Goal: Task Accomplishment & Management: Manage account settings

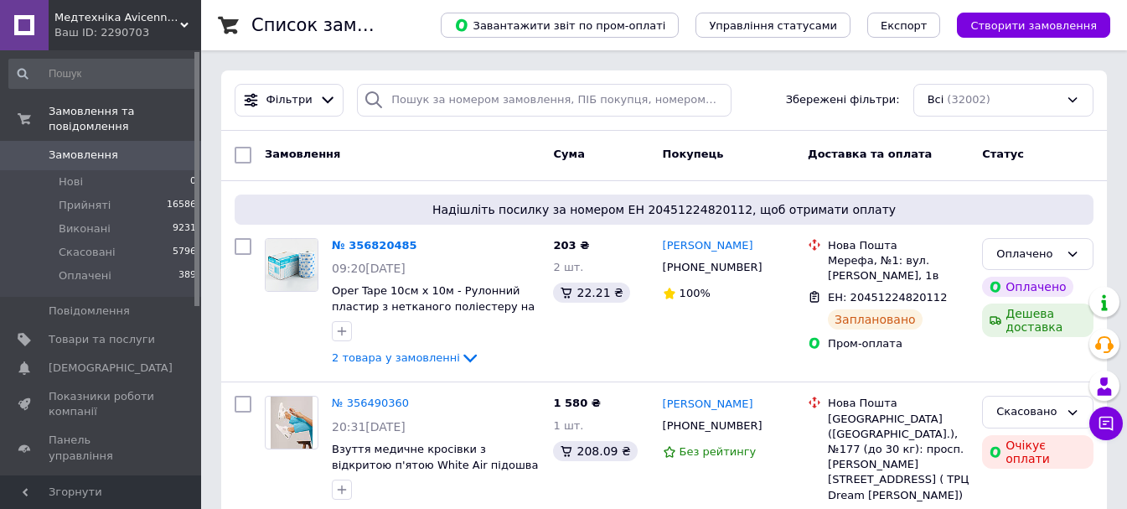
click at [142, 30] on div "Ваш ID: 2290703" at bounding box center [127, 32] width 147 height 15
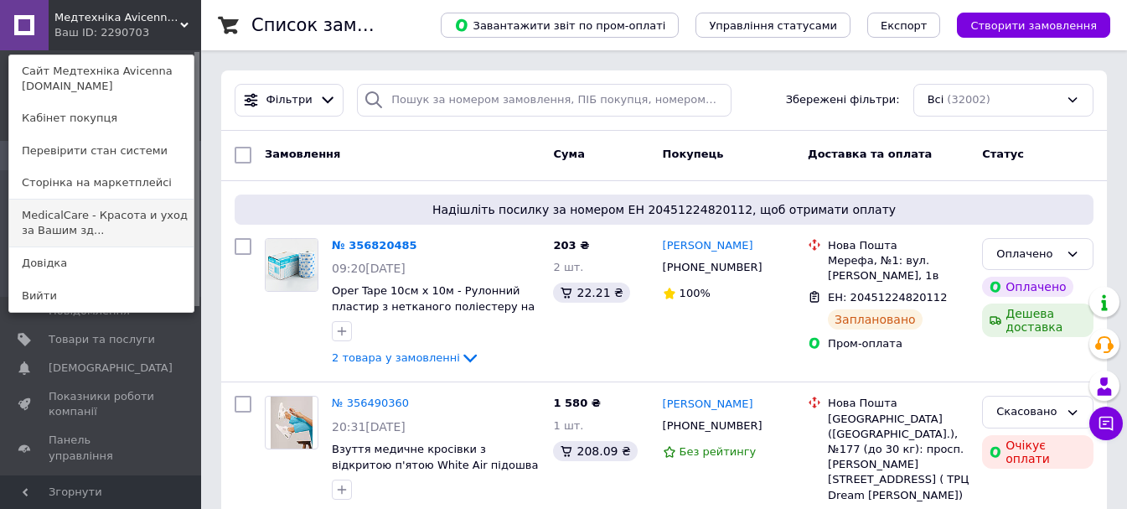
click at [135, 220] on link "MedicalCare - Красота и уход за Вашим зд..." at bounding box center [101, 222] width 184 height 47
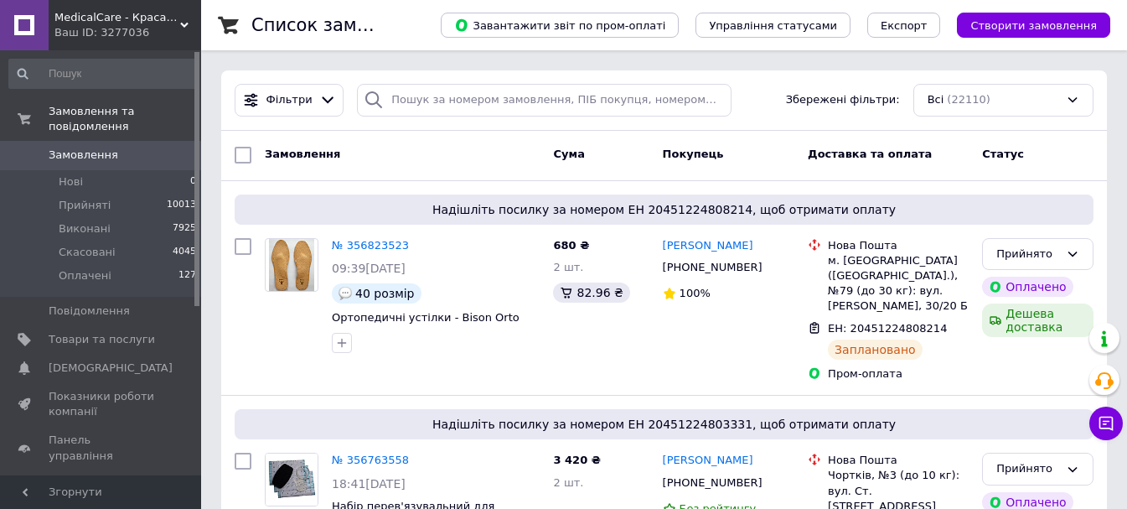
click at [118, 37] on div "Ваш ID: 3277036" at bounding box center [127, 32] width 147 height 15
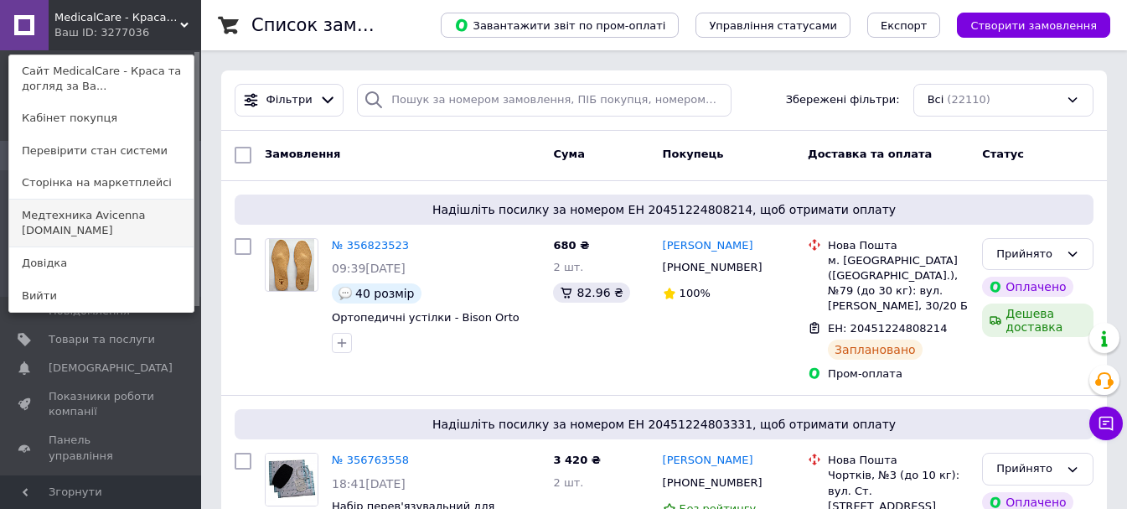
click at [137, 220] on link "Медтехника Avicenna medteh-ua.com" at bounding box center [101, 222] width 184 height 47
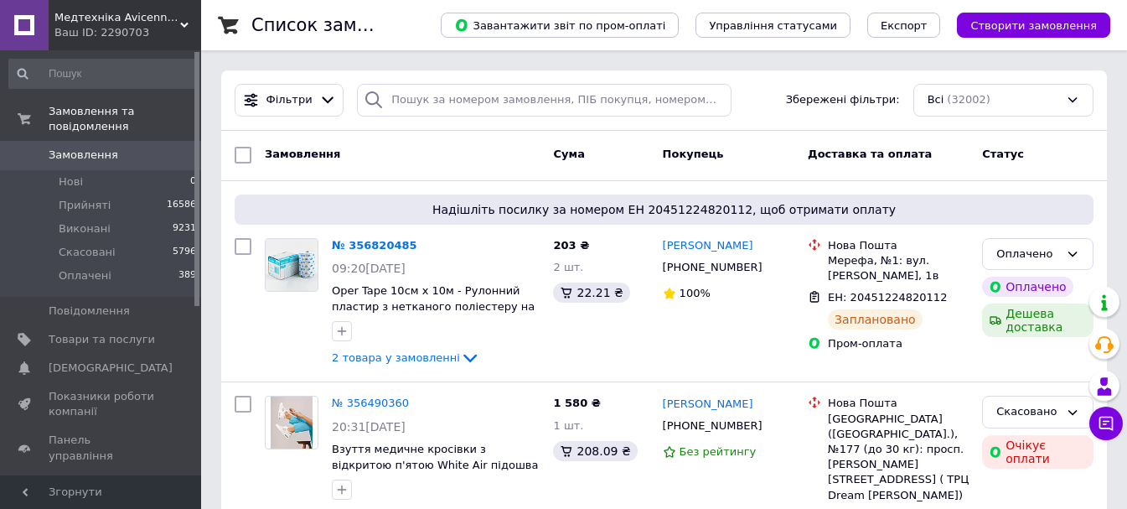
click at [126, 37] on div "Ваш ID: 2290703" at bounding box center [127, 32] width 147 height 15
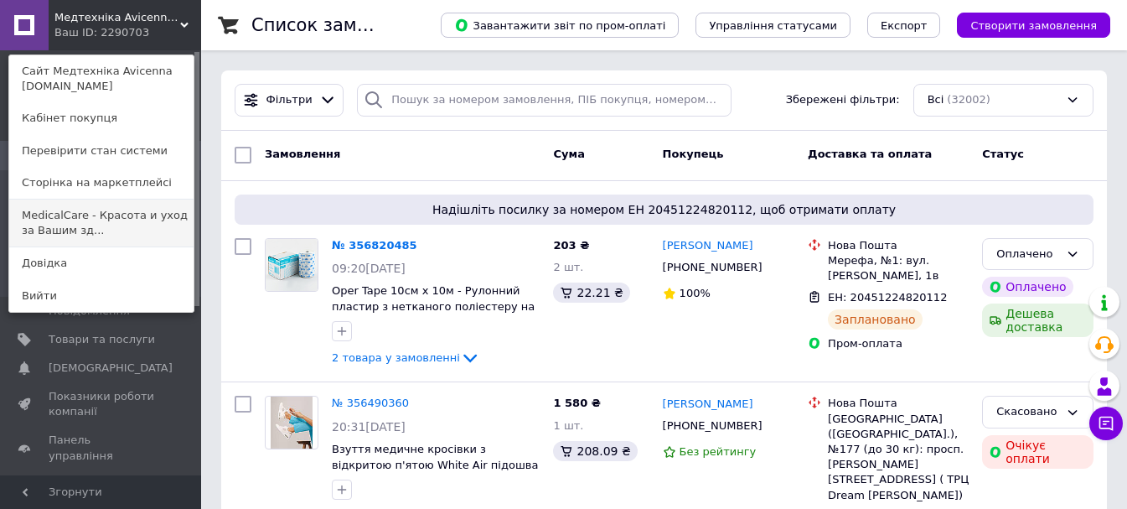
click at [125, 234] on link "MedicalCare - Красота и уход за Вашим зд..." at bounding box center [101, 222] width 184 height 47
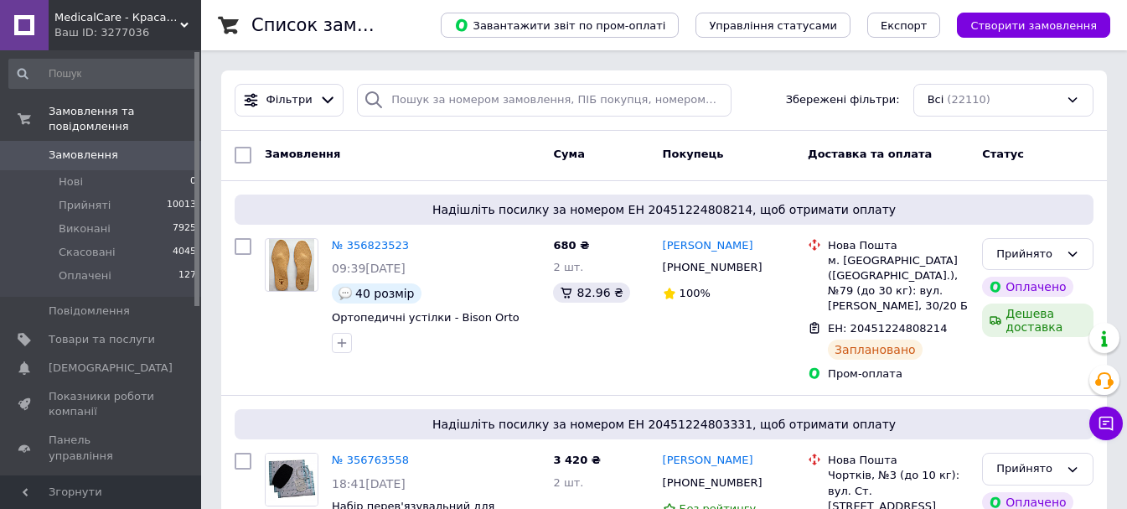
click at [181, 13] on div "MedicalCare - Краса та догляд за Вашим здоров'ям Ваш ID: 3277036" at bounding box center [125, 25] width 153 height 50
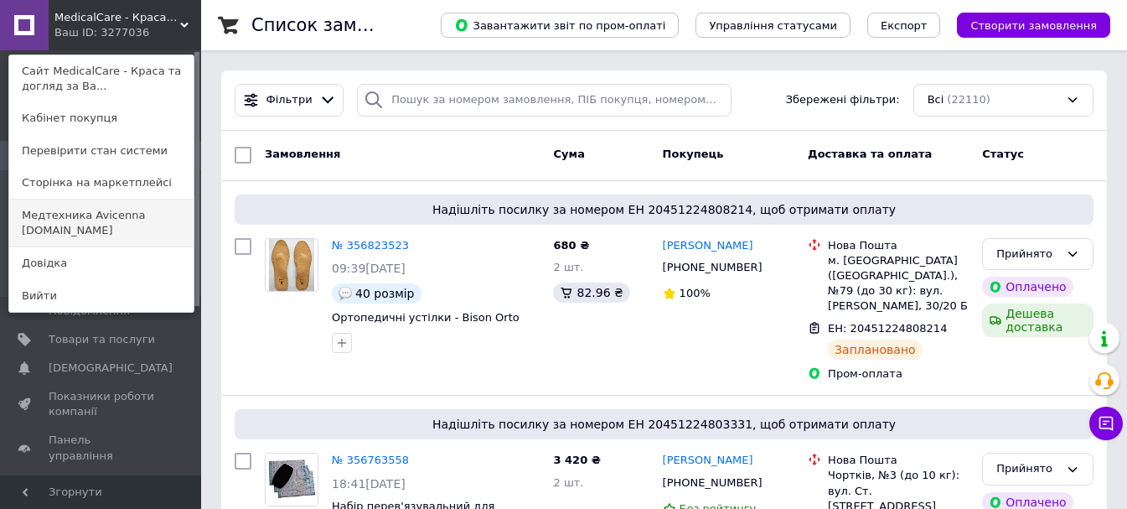
click at [105, 227] on link "Медтехника Avicenna medteh-ua.com" at bounding box center [101, 222] width 184 height 47
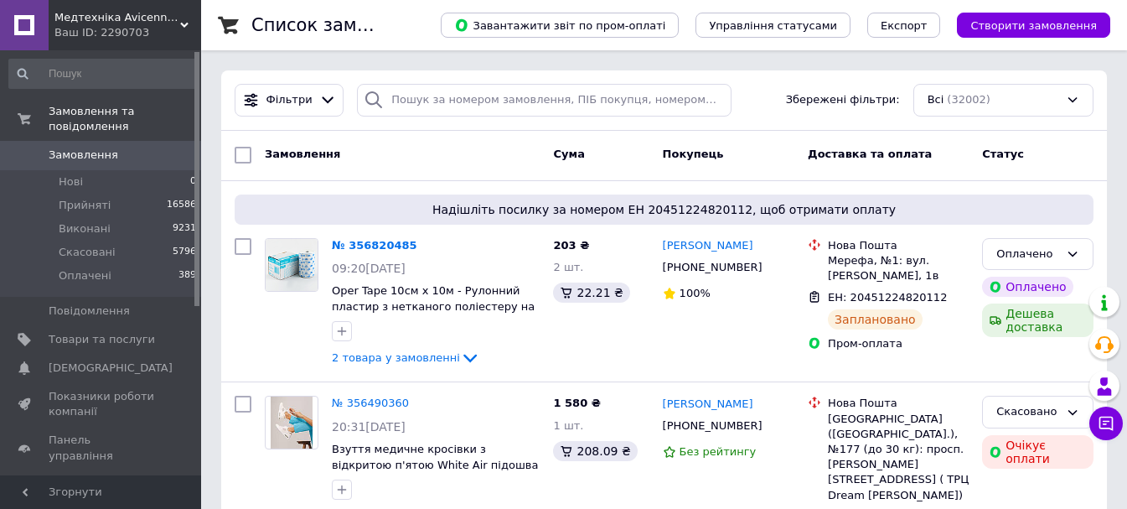
click at [150, 35] on div "Ваш ID: 2290703" at bounding box center [127, 32] width 147 height 15
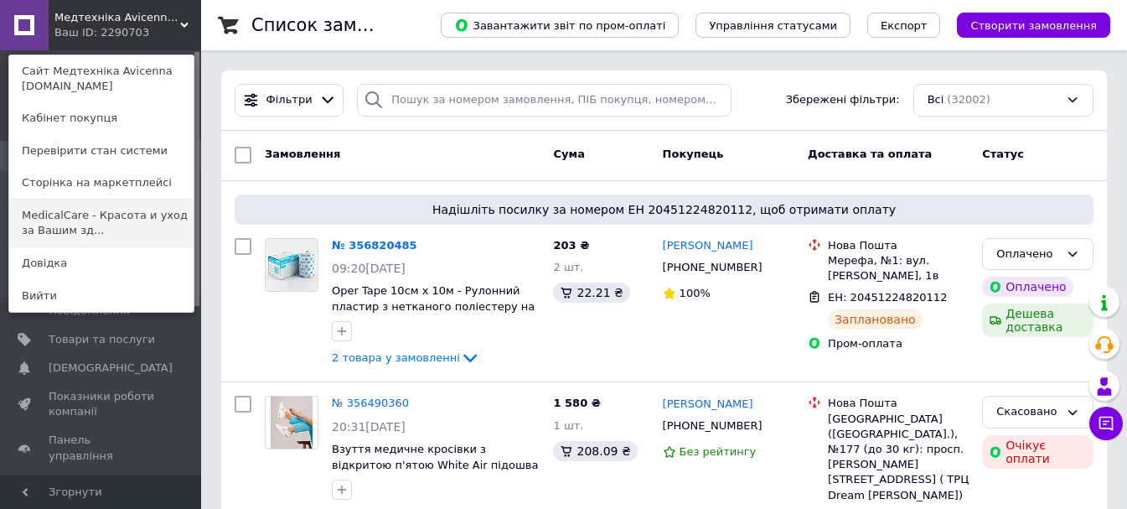
click at [136, 217] on link "MedicalCare - Красота и уход за Вашим зд..." at bounding box center [101, 222] width 184 height 47
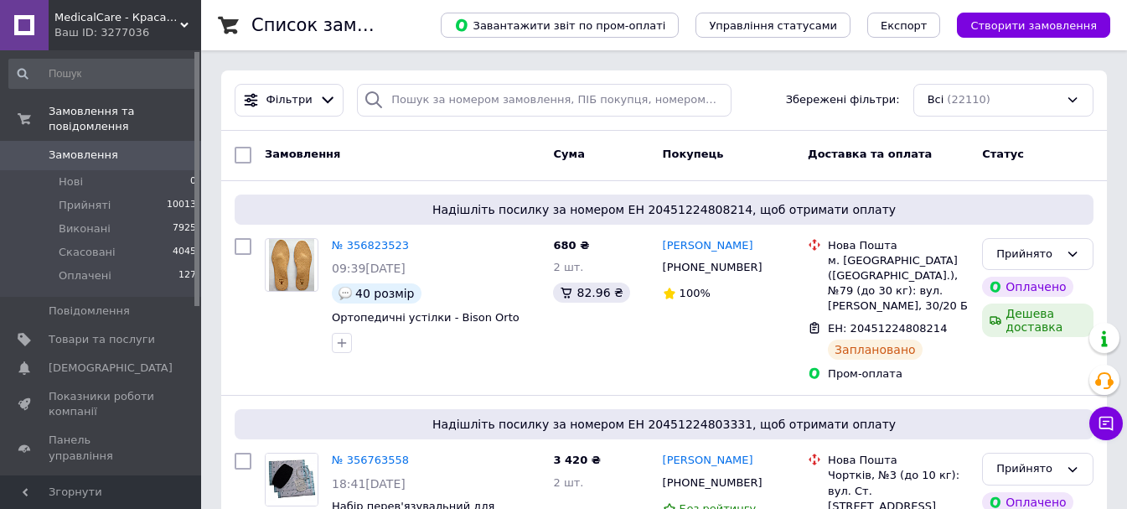
click at [129, 28] on div "Ваш ID: 3277036" at bounding box center [127, 32] width 147 height 15
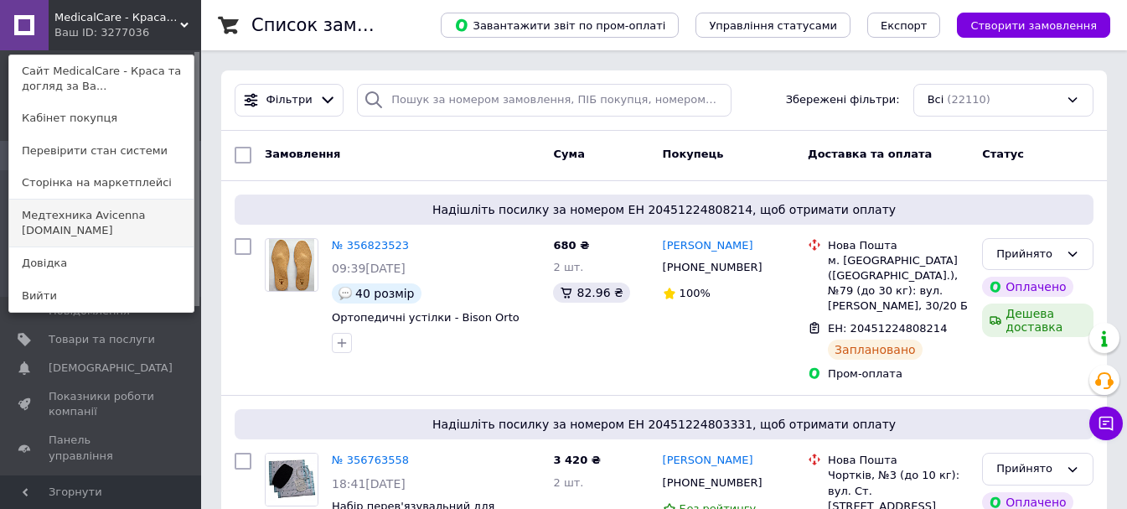
click at [134, 222] on link "Медтехника Avicenna medteh-ua.com" at bounding box center [101, 222] width 184 height 47
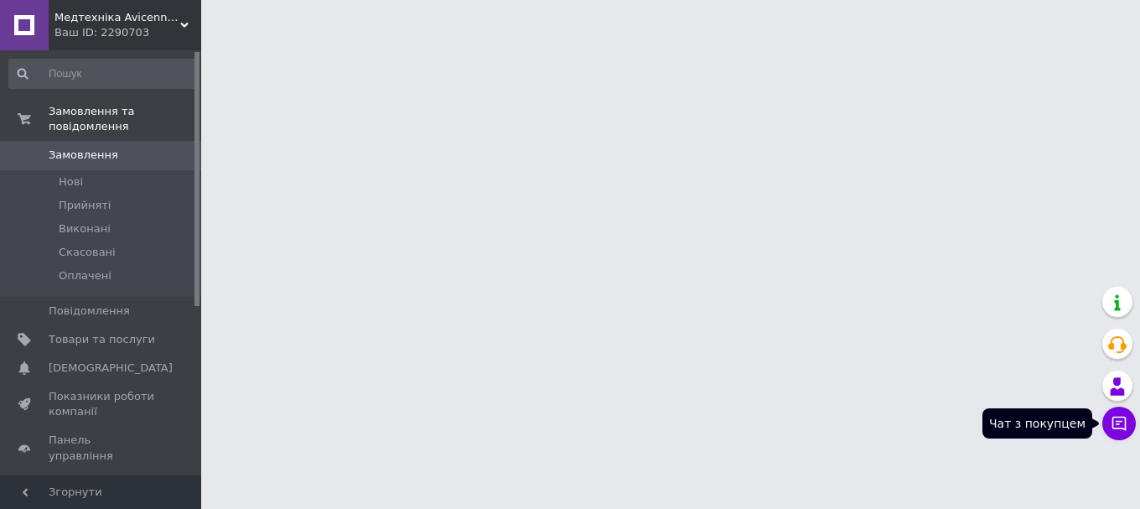
click at [1115, 421] on icon at bounding box center [1119, 423] width 17 height 17
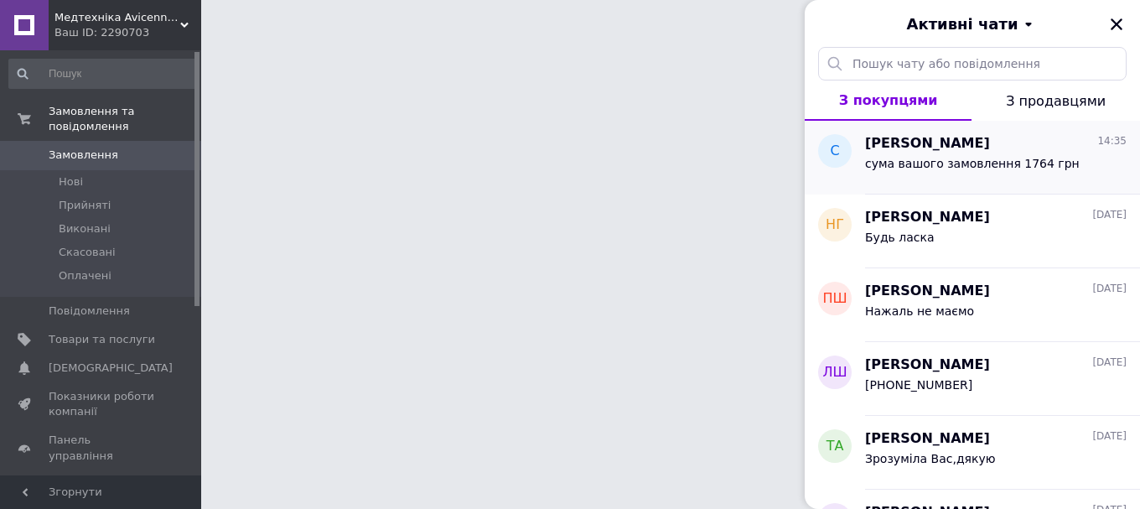
click at [987, 152] on div "Сергей Денисов 14:35" at bounding box center [996, 143] width 262 height 19
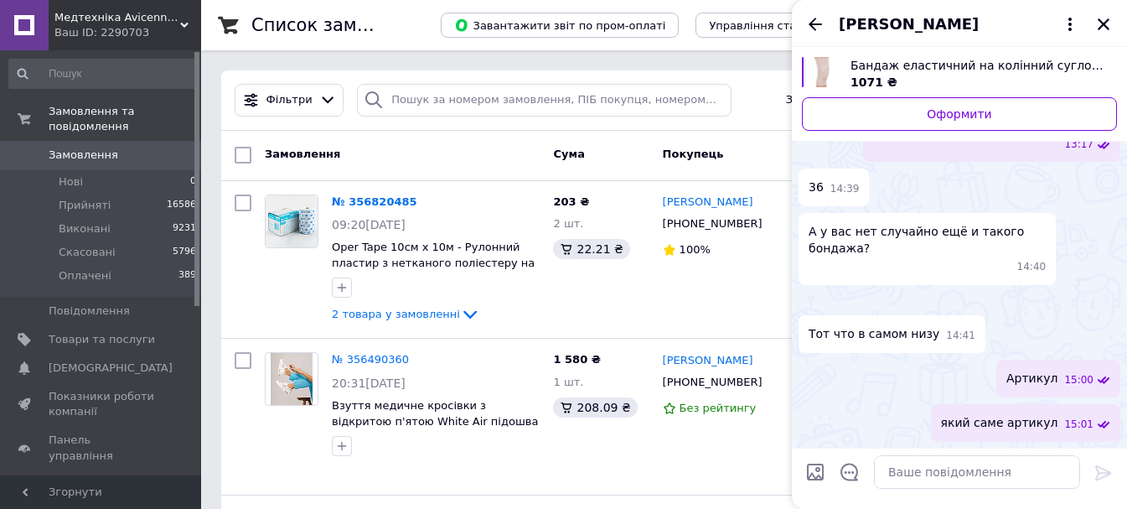
scroll to position [1806, 0]
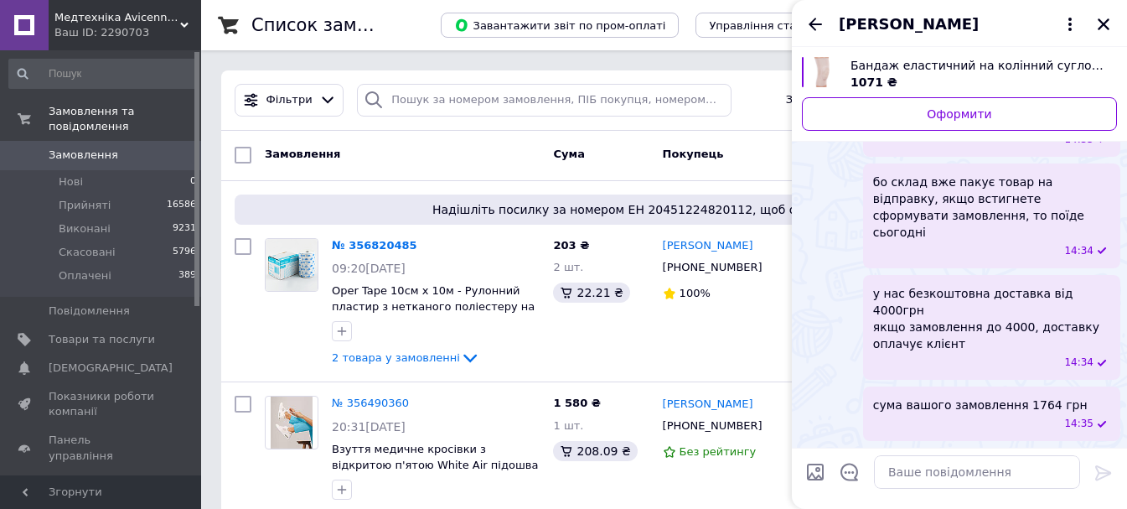
click at [896, 20] on span "Сергей Денисов" at bounding box center [909, 24] width 140 height 22
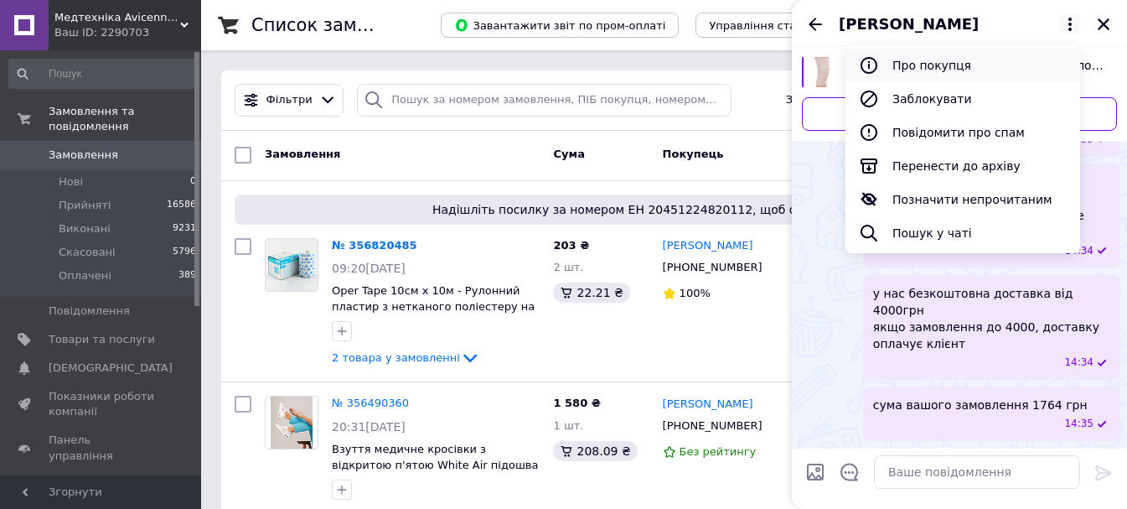
click at [935, 66] on button "Про покупця" at bounding box center [963, 66] width 235 height 34
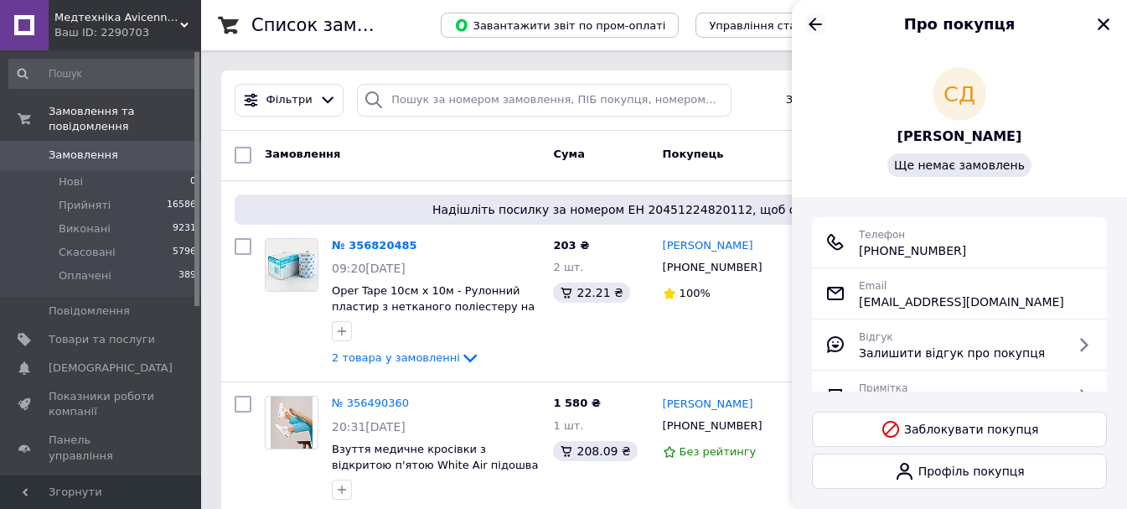
click at [816, 14] on icon "Назад" at bounding box center [816, 24] width 20 height 20
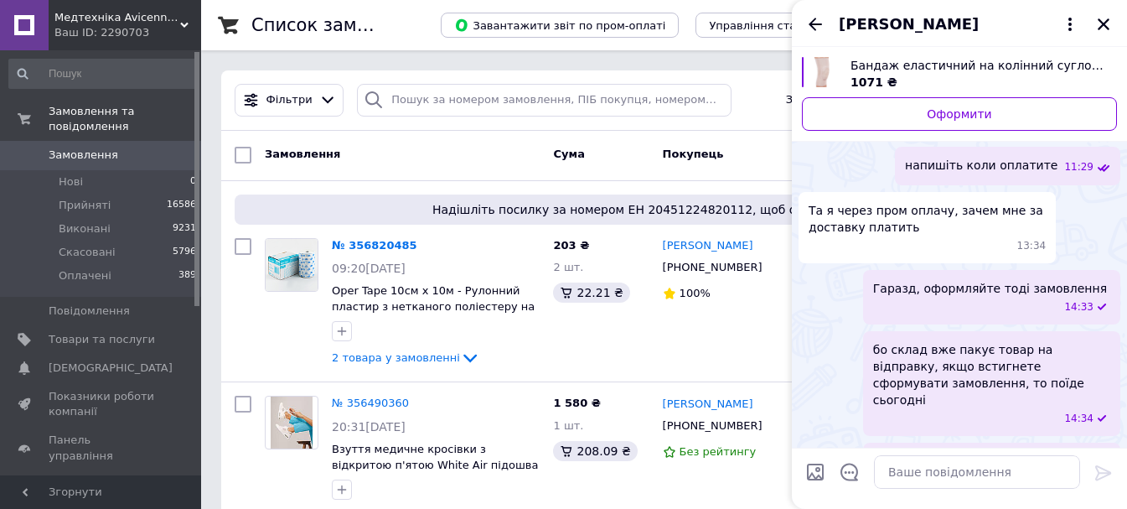
scroll to position [1763, 0]
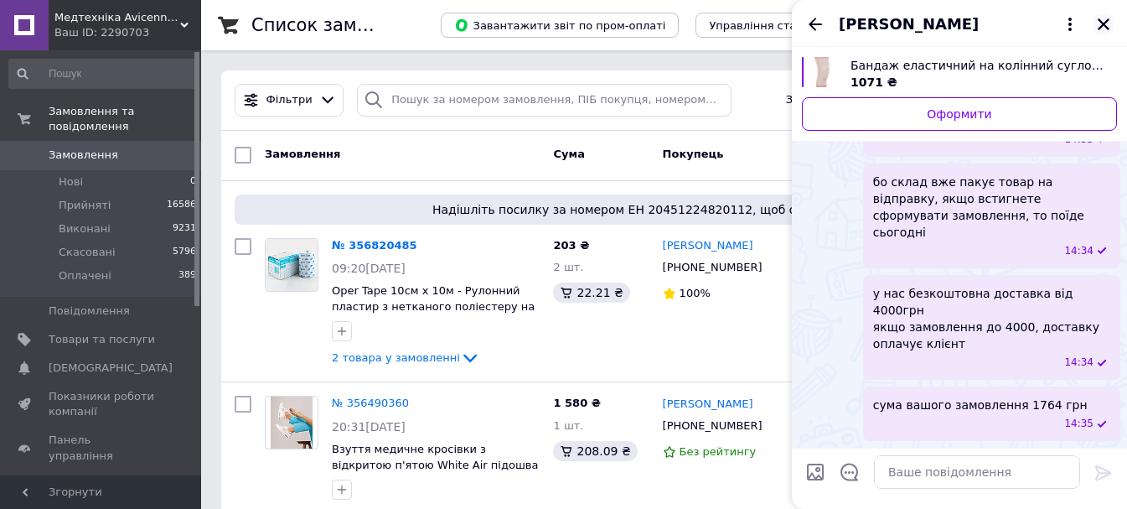
click at [1106, 19] on icon "Закрити" at bounding box center [1103, 24] width 15 height 15
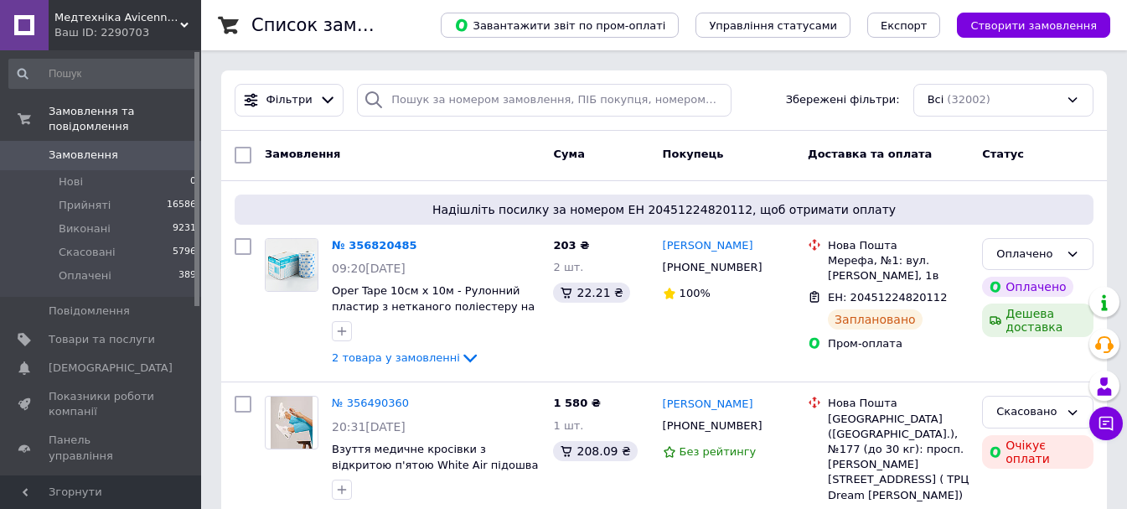
click at [109, 23] on span "Медтехніка Avicenna [DOMAIN_NAME]" at bounding box center [117, 17] width 126 height 15
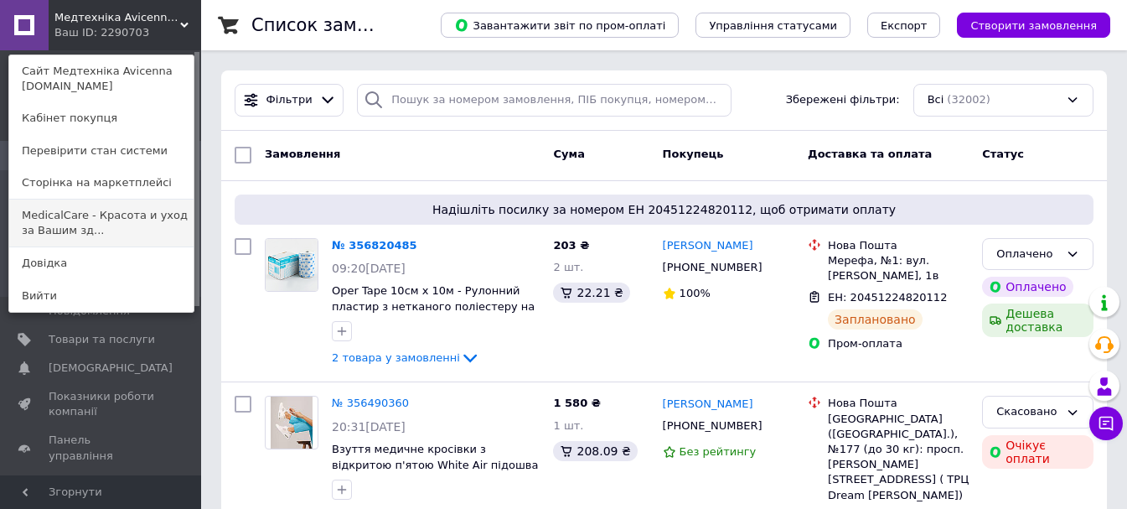
click at [129, 215] on link "MedicalCare - Красота и уход за Вашим зд..." at bounding box center [101, 222] width 184 height 47
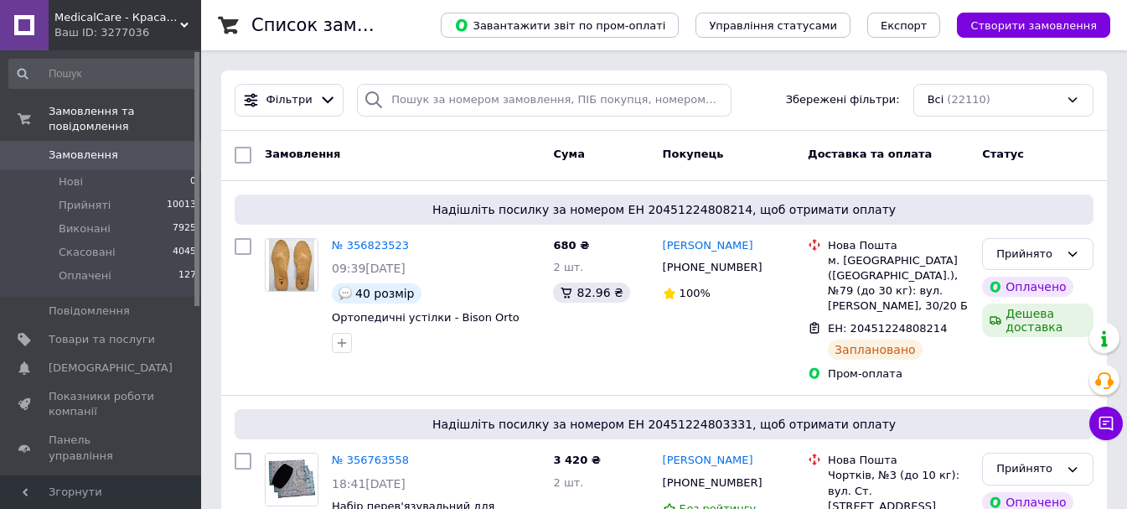
click at [157, 27] on div "Ваш ID: 3277036" at bounding box center [127, 32] width 147 height 15
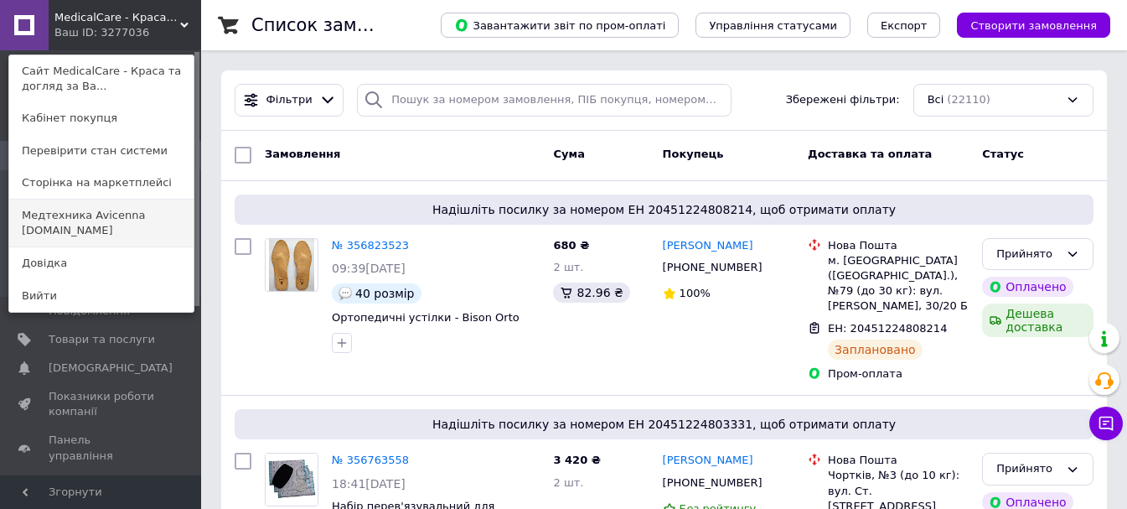
click at [127, 220] on link "Медтехника Avicenna [DOMAIN_NAME]" at bounding box center [101, 222] width 184 height 47
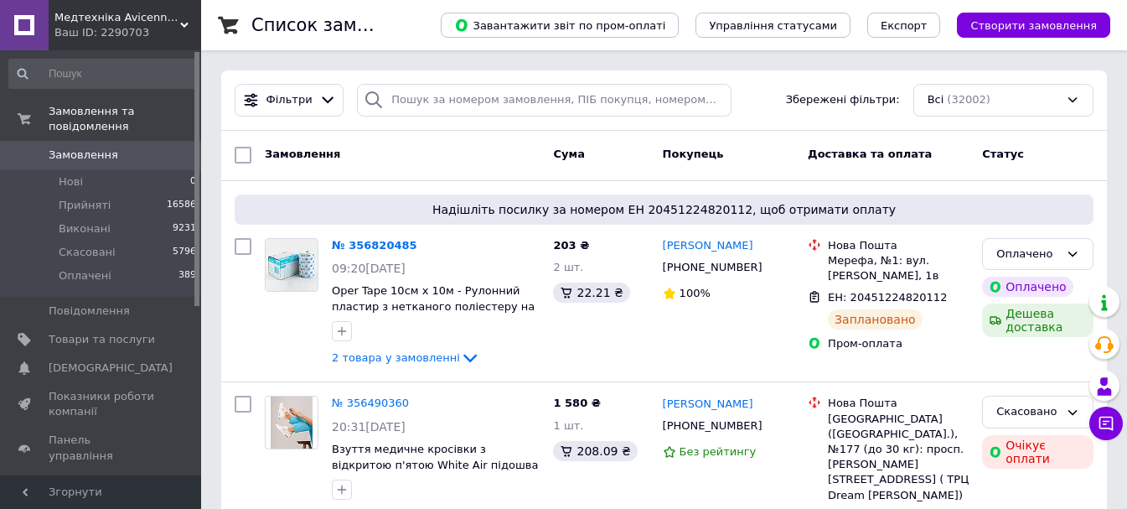
click at [138, 27] on div "Ваш ID: 2290703" at bounding box center [127, 32] width 147 height 15
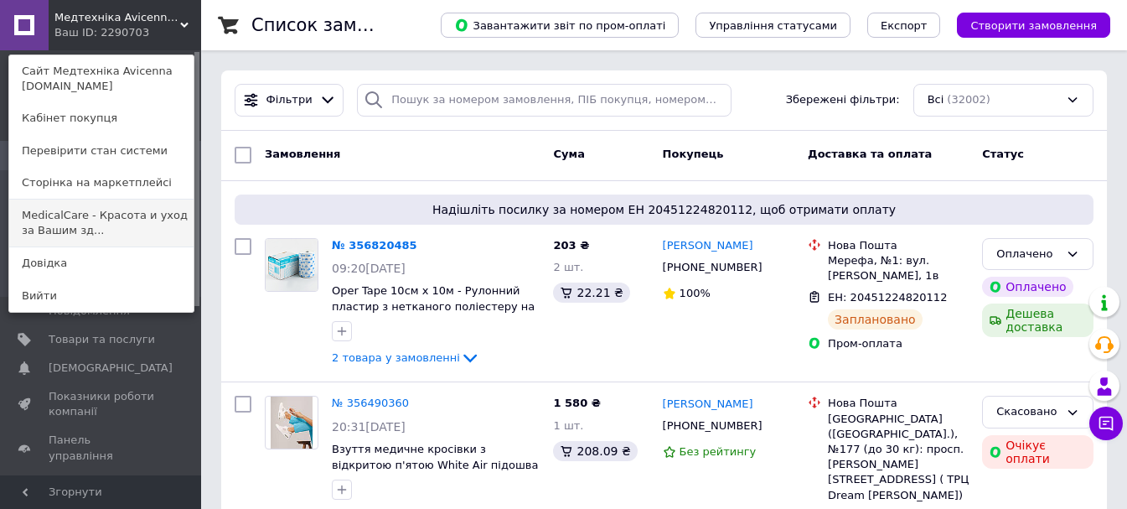
click at [138, 225] on link "MedicalCare - Красота и уход за Вашим зд..." at bounding box center [101, 222] width 184 height 47
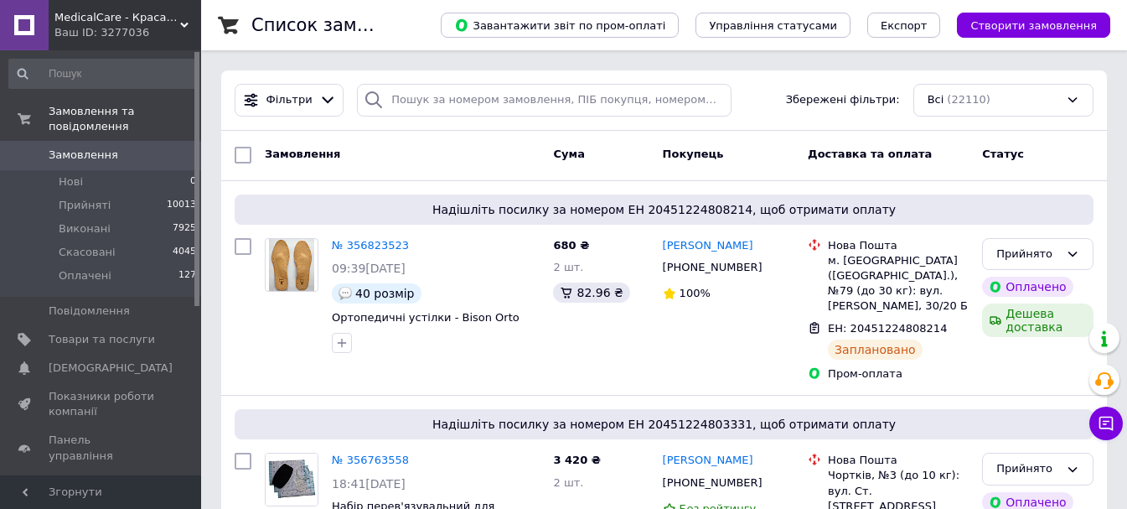
click at [153, 4] on div "MedicalCare - Краса та догляд за Вашим здоров'ям Ваш ID: 3277036" at bounding box center [125, 25] width 153 height 50
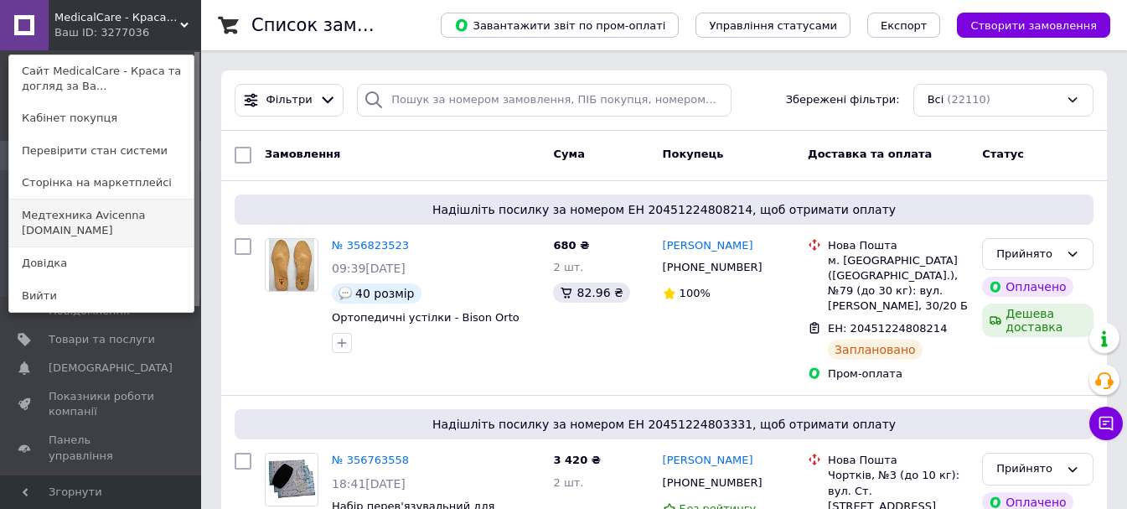
click at [120, 219] on link "Медтехника Avicenna [DOMAIN_NAME]" at bounding box center [101, 222] width 184 height 47
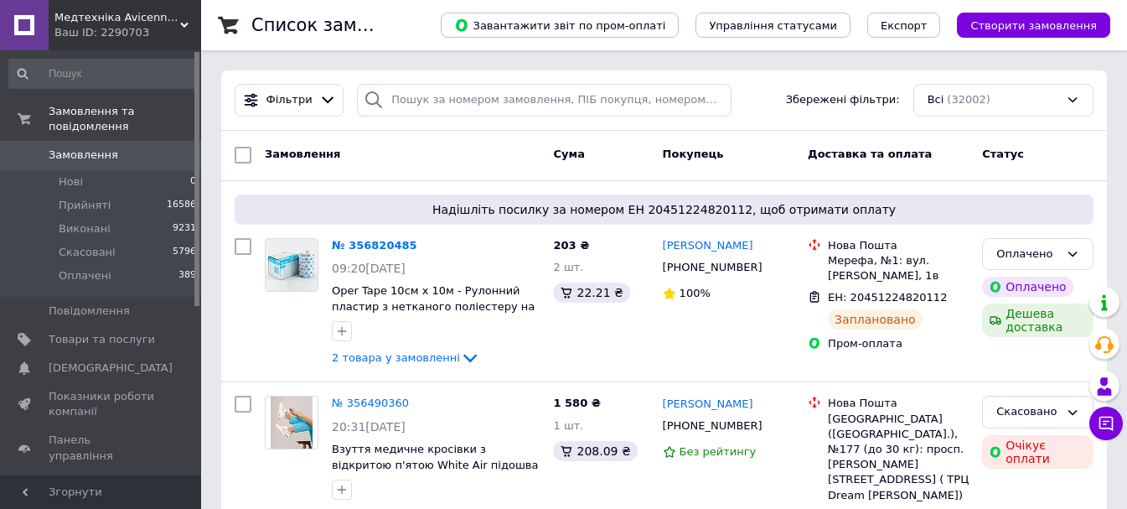
click at [164, 38] on div "Ваш ID: 2290703" at bounding box center [127, 32] width 147 height 15
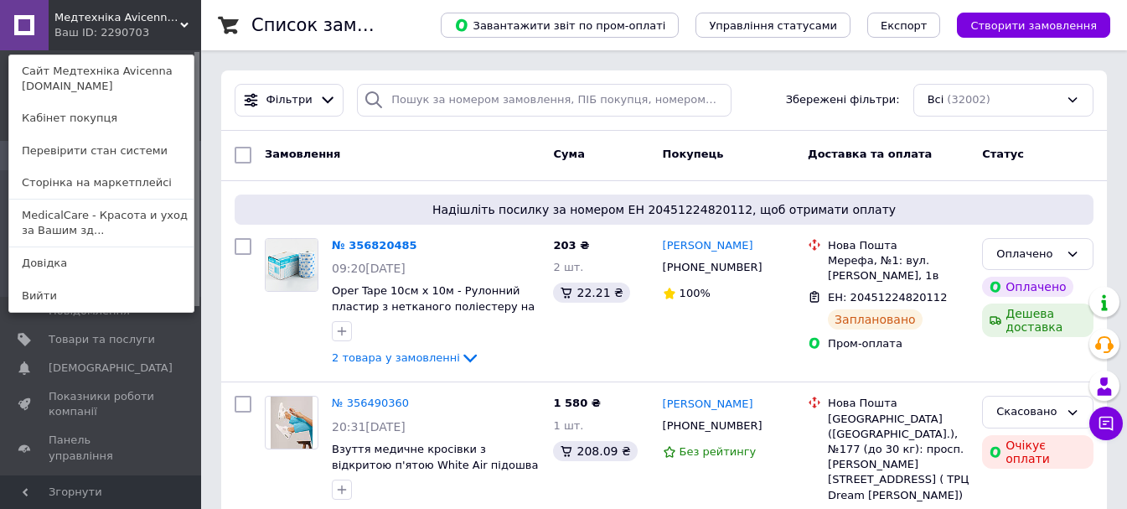
drag, startPoint x: 161, startPoint y: 243, endPoint x: 158, endPoint y: 231, distance: 13.0
click at [160, 243] on link "MedicalCare - Красота и уход за Вашим зд..." at bounding box center [101, 222] width 184 height 47
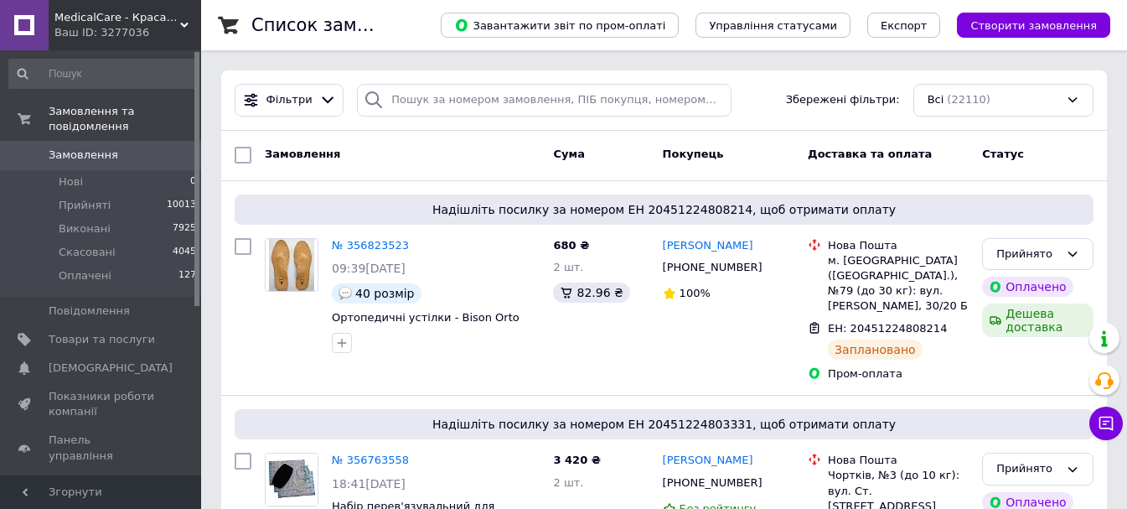
click at [183, 17] on div "MedicalCare - Краса та догляд за Вашим здоров'ям Ваш ID: 3277036" at bounding box center [125, 25] width 153 height 50
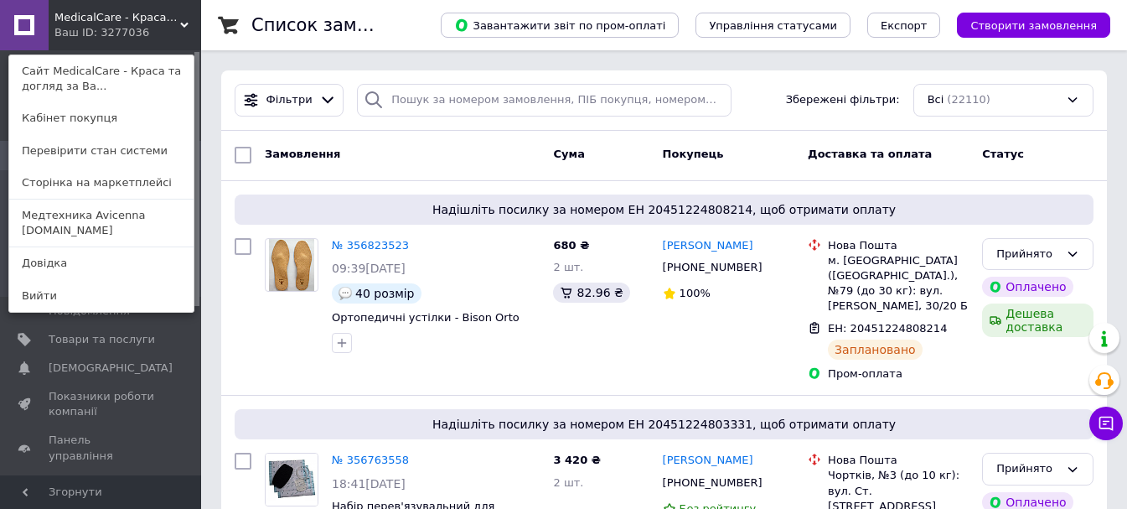
drag, startPoint x: 93, startPoint y: 215, endPoint x: 69, endPoint y: 142, distance: 77.7
click at [92, 215] on link "Медтехника Avicenna [DOMAIN_NAME]" at bounding box center [101, 222] width 184 height 47
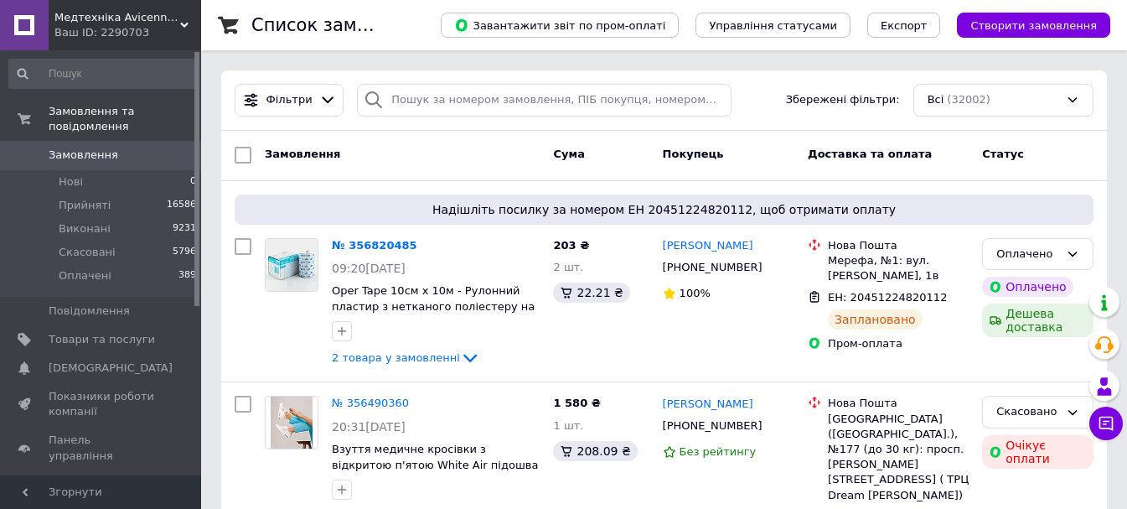
click at [98, 34] on div "Ваш ID: 2290703" at bounding box center [127, 32] width 147 height 15
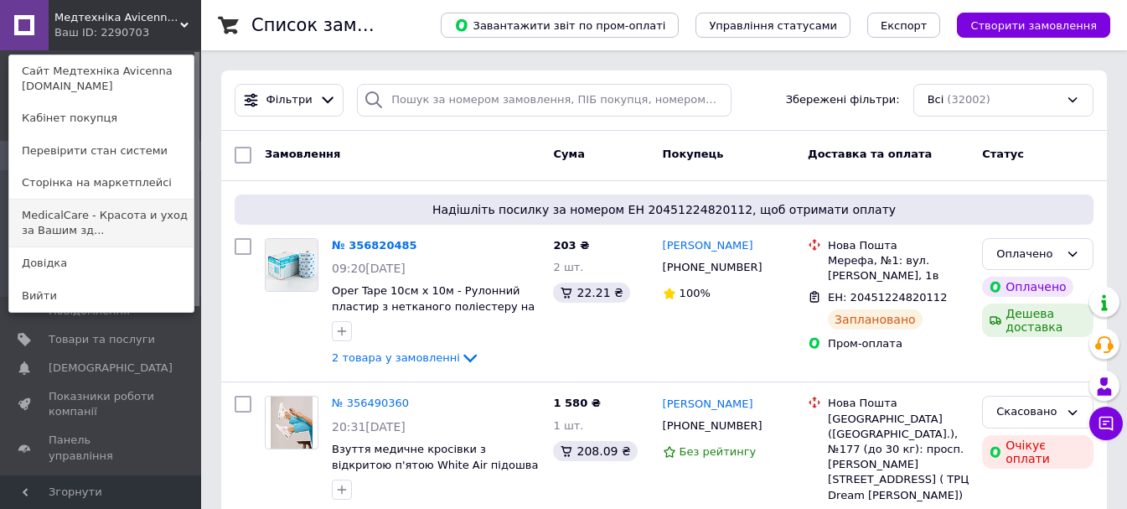
click at [112, 230] on link "MedicalCare - Красота и уход за Вашим зд..." at bounding box center [101, 222] width 184 height 47
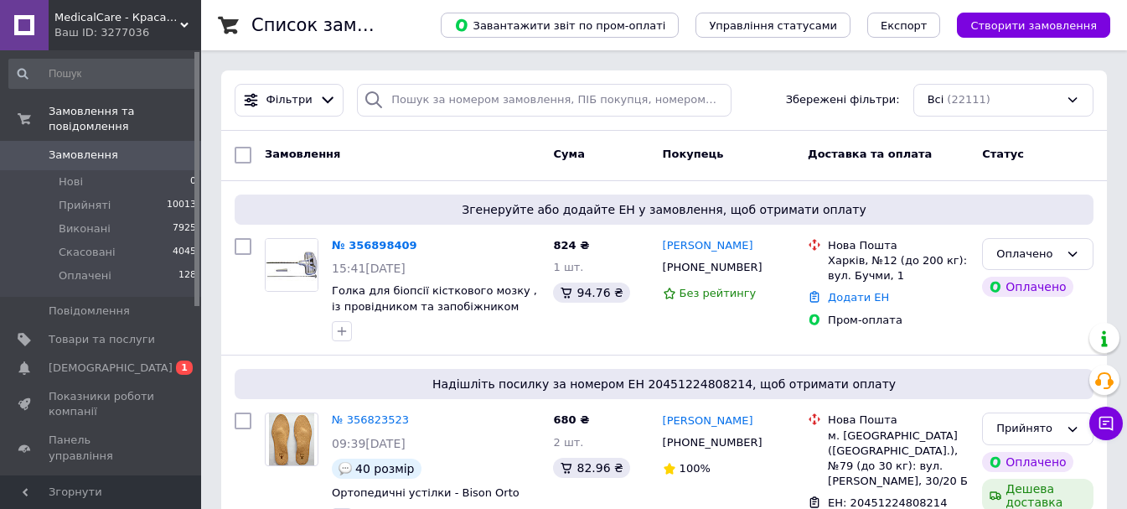
click at [122, 360] on span "[DEMOGRAPHIC_DATA]" at bounding box center [102, 367] width 106 height 15
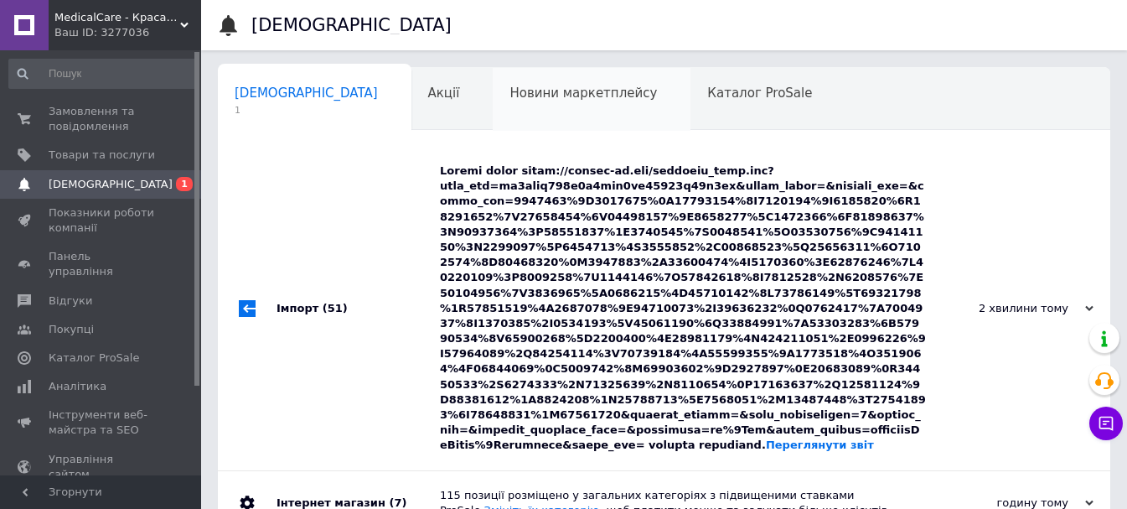
click at [528, 92] on span "Новини маркетплейсу" at bounding box center [584, 92] width 148 height 15
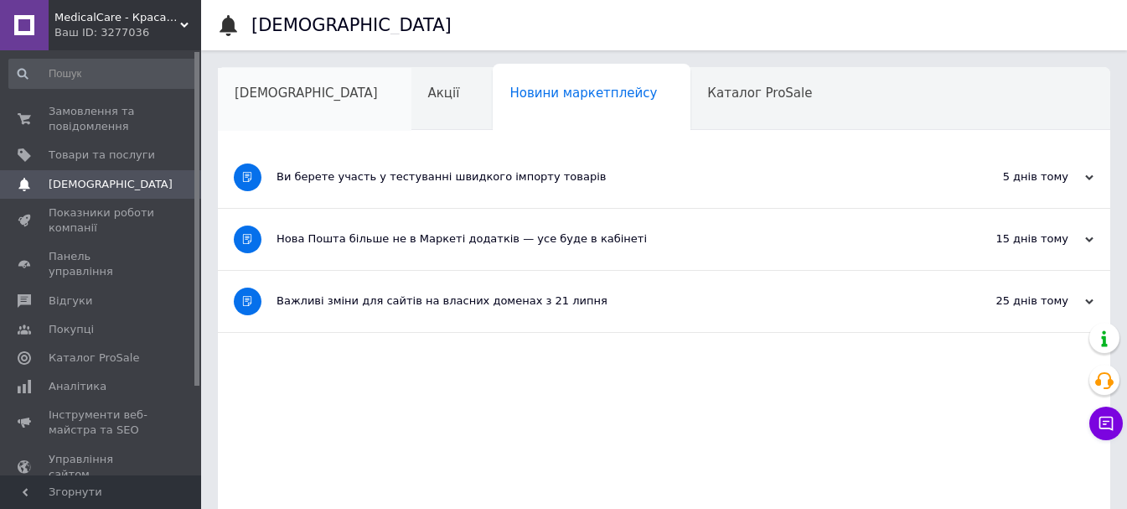
click at [268, 101] on div "[DEMOGRAPHIC_DATA]" at bounding box center [315, 100] width 194 height 64
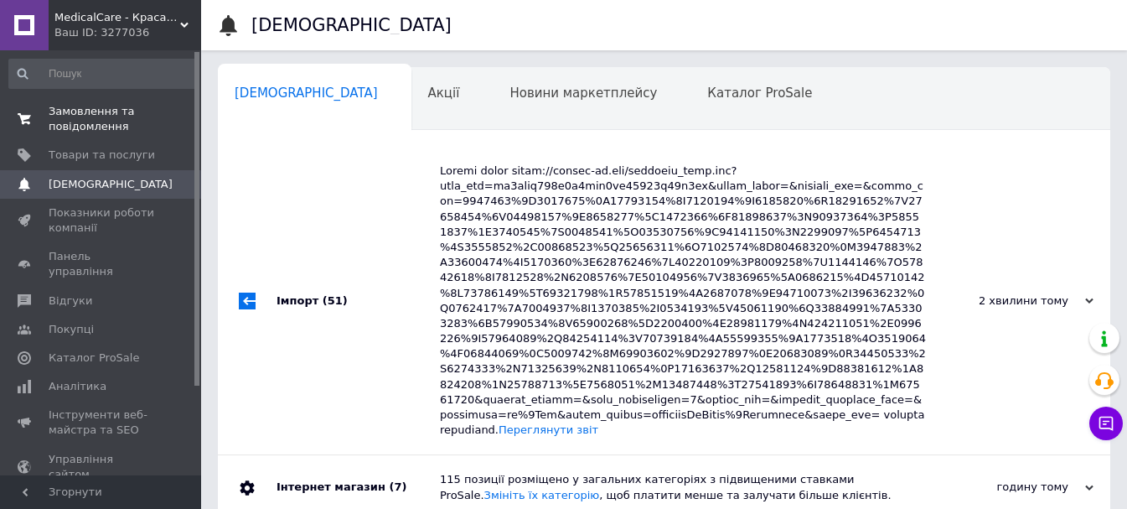
click at [154, 107] on span "Замовлення та повідомлення" at bounding box center [102, 119] width 106 height 30
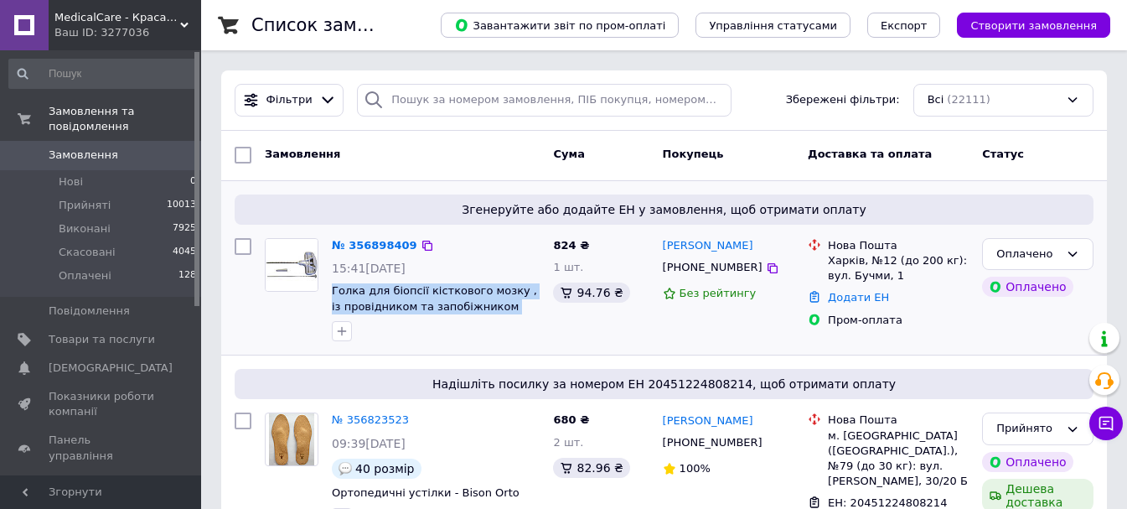
drag, startPoint x: 329, startPoint y: 287, endPoint x: 476, endPoint y: 298, distance: 147.1
click at [542, 309] on div "№ 356898409 15:41, 12.08.2025 Голка для біопсії кісткового мозку , із провідник…" at bounding box center [435, 289] width 221 height 117
copy span "Голка для біопсії кісткового мозку , із провідником та запобіжником 13G x 100"
click at [100, 332] on span "Товари та послуги" at bounding box center [102, 339] width 106 height 15
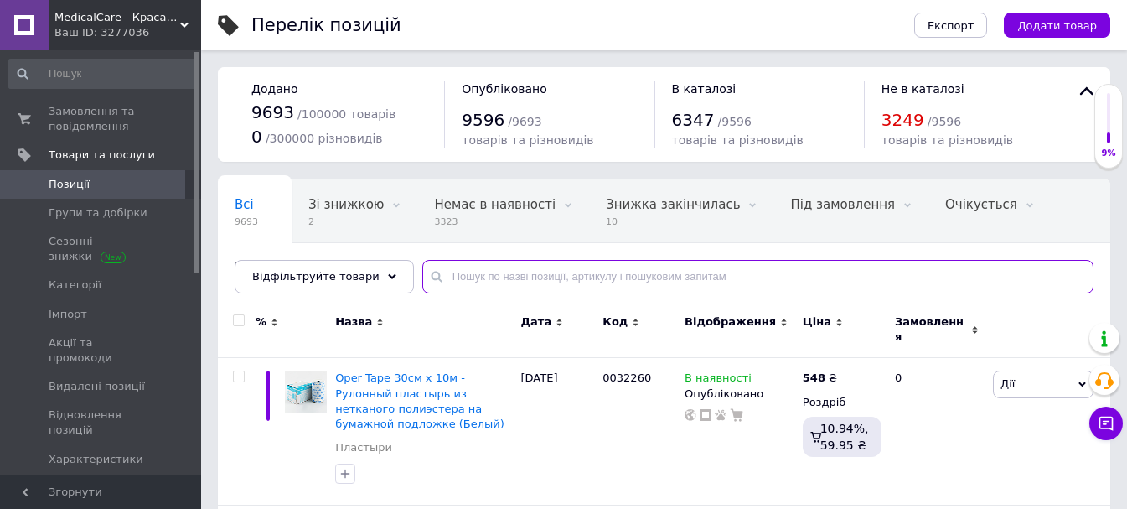
click at [538, 277] on input "text" at bounding box center [757, 277] width 671 height 34
paste input "Голка для біопсії кісткового мозку , із провідником та запобіжником 13G x 100"
type input "Голка для біопсії кісткового мозку , із провідником та запобіжником 13G x 100"
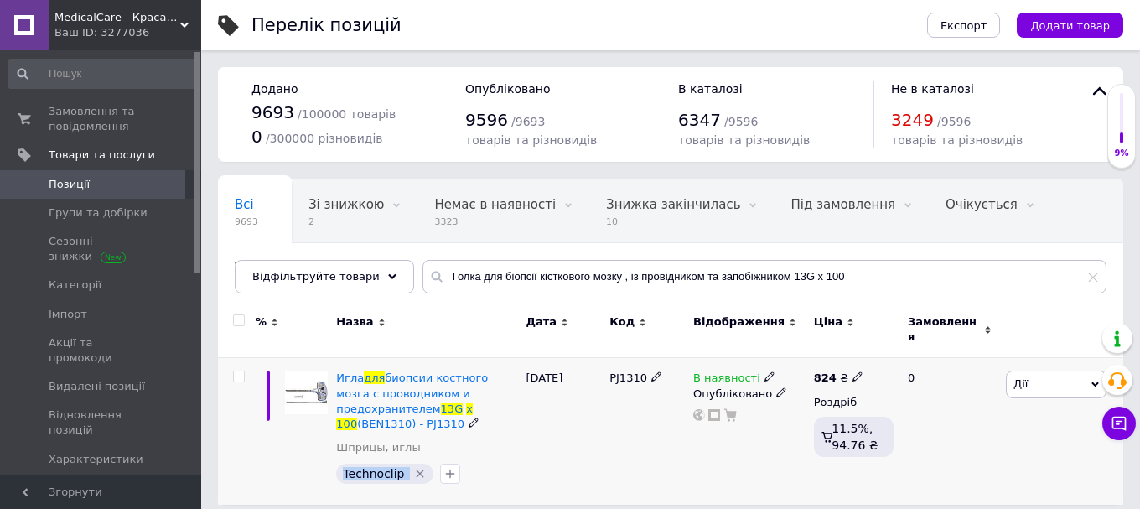
drag, startPoint x: 403, startPoint y: 451, endPoint x: 345, endPoint y: 450, distance: 58.7
click at [345, 464] on div "Technoclip" at bounding box center [384, 474] width 97 height 20
click at [614, 416] on div "PJ1310" at bounding box center [647, 431] width 84 height 147
click at [137, 24] on span "MedicalCare - Краса та догляд за Вашим здоров'ям" at bounding box center [117, 17] width 126 height 15
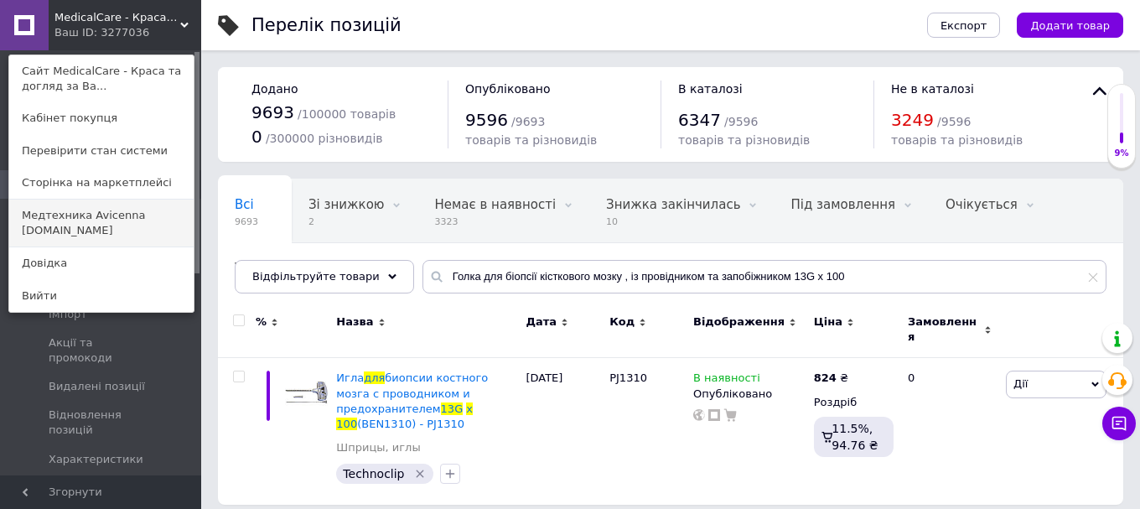
click at [134, 206] on link "Медтехника Avicenna medteh-ua.com" at bounding box center [101, 222] width 184 height 47
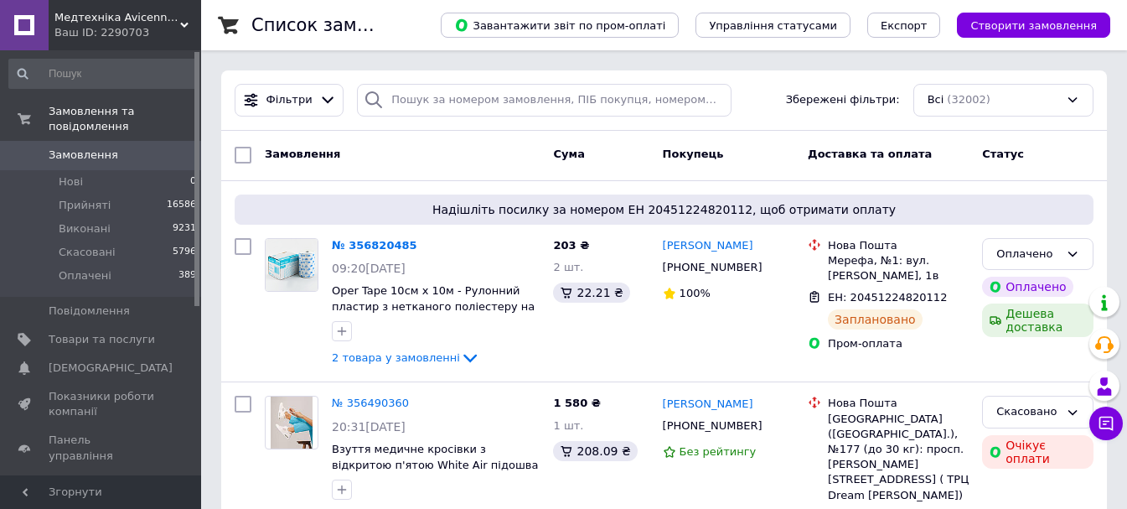
click at [81, 22] on span "Медтехніка Avicenna medteh-ua.com" at bounding box center [117, 17] width 126 height 15
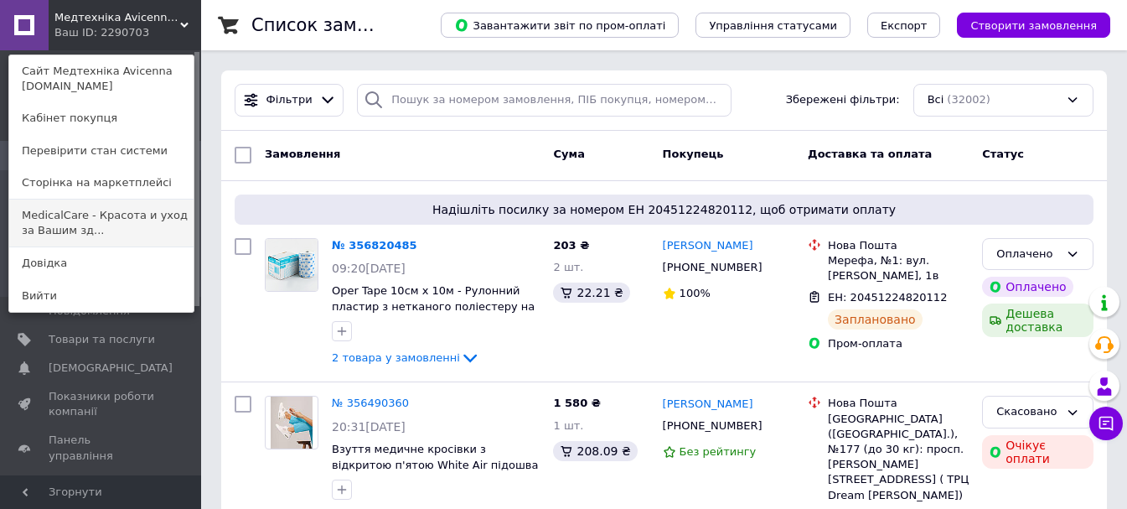
click at [130, 226] on link "MedicalCare - Красота и уход за Вашим зд..." at bounding box center [101, 222] width 184 height 47
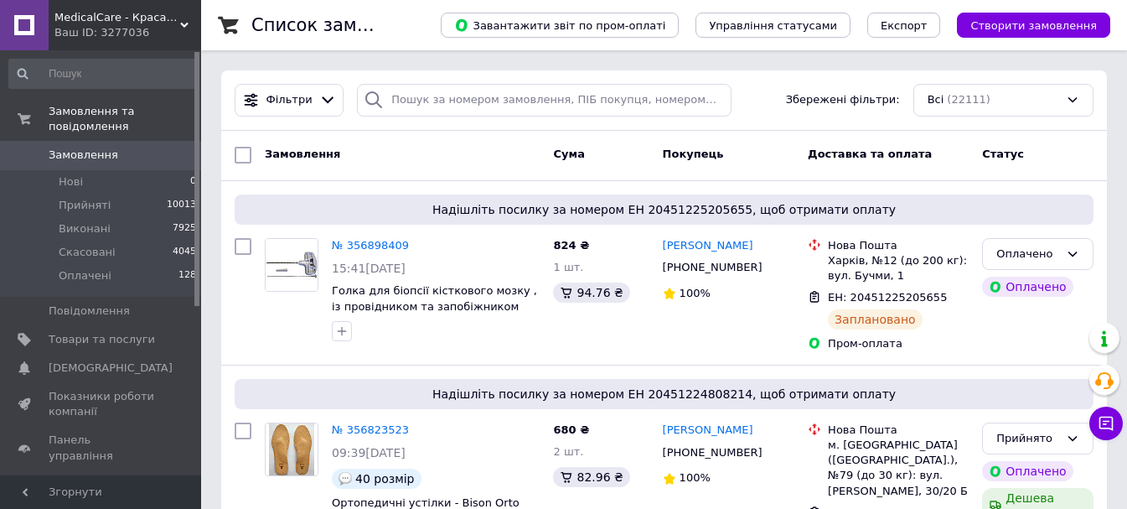
drag, startPoint x: 122, startPoint y: 34, endPoint x: 123, endPoint y: 111, distance: 76.3
click at [122, 34] on div "Ваш ID: 3277036" at bounding box center [127, 32] width 147 height 15
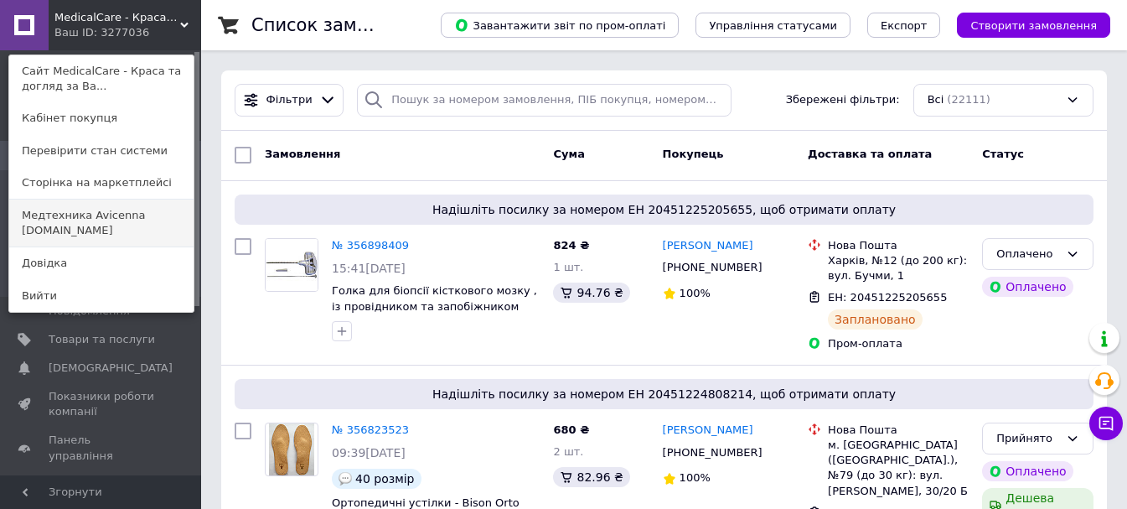
click at [133, 213] on link "Медтехника Avicenna medteh-ua.com" at bounding box center [101, 222] width 184 height 47
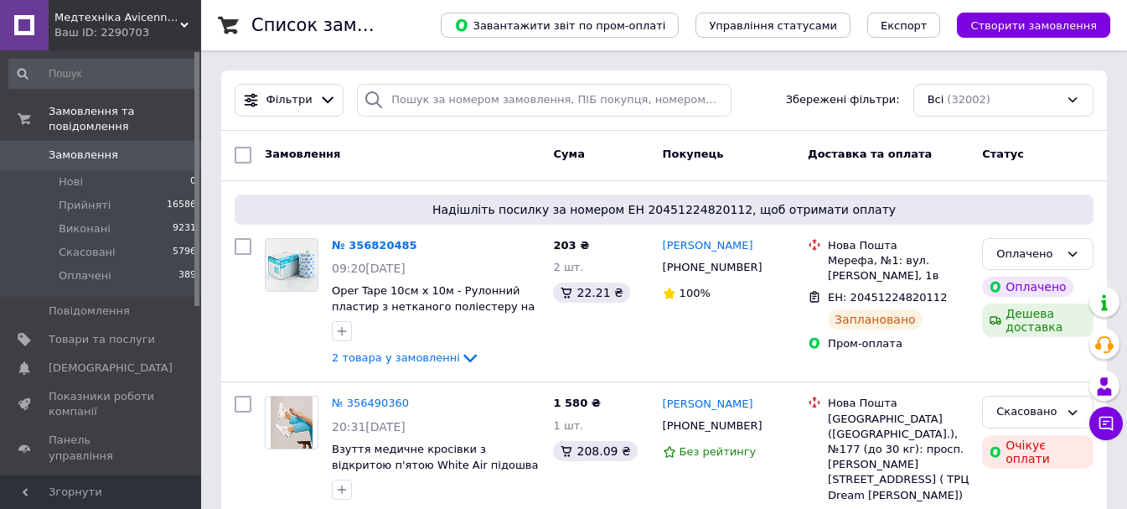
click at [123, 28] on div "Ваш ID: 2290703" at bounding box center [127, 32] width 147 height 15
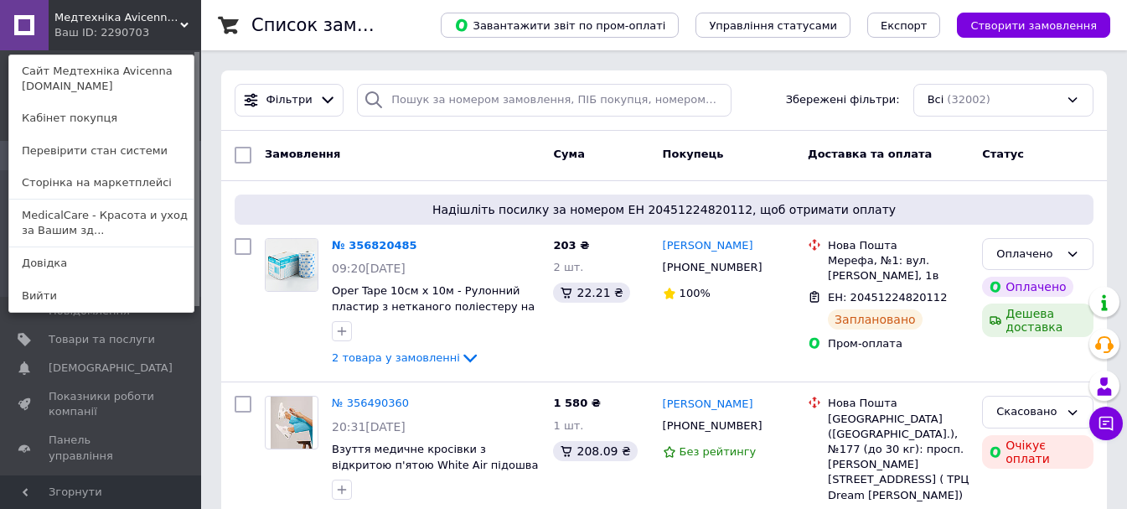
click at [126, 222] on link "MedicalCare - Красота и уход за Вашим зд..." at bounding box center [101, 222] width 184 height 47
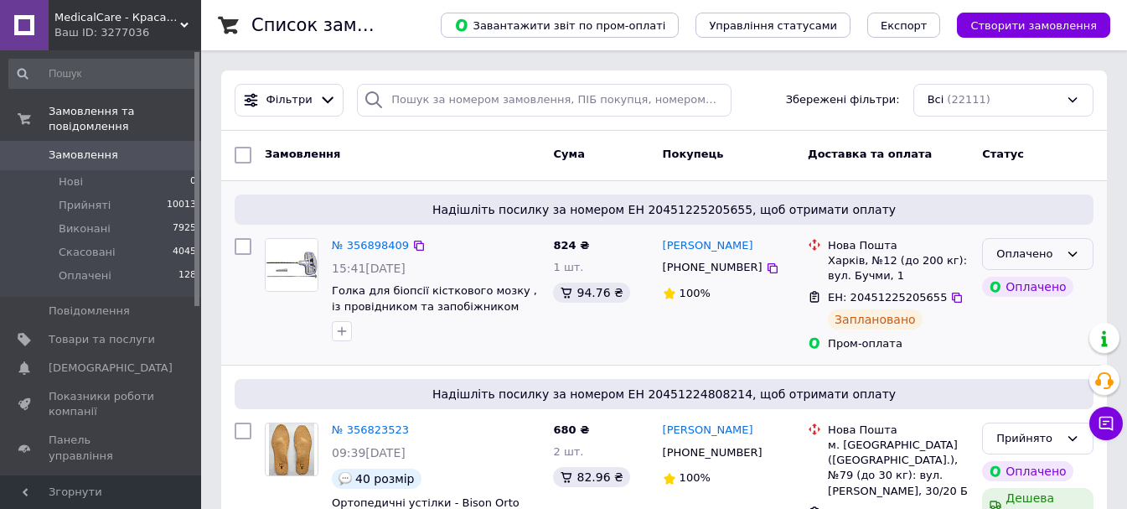
click at [1020, 254] on div "Оплачено" at bounding box center [1028, 255] width 63 height 18
click at [1019, 288] on li "Прийнято" at bounding box center [1038, 288] width 110 height 31
click at [118, 20] on span "MedicalCare - Краса та догляд за Вашим здоров'ям" at bounding box center [117, 17] width 126 height 15
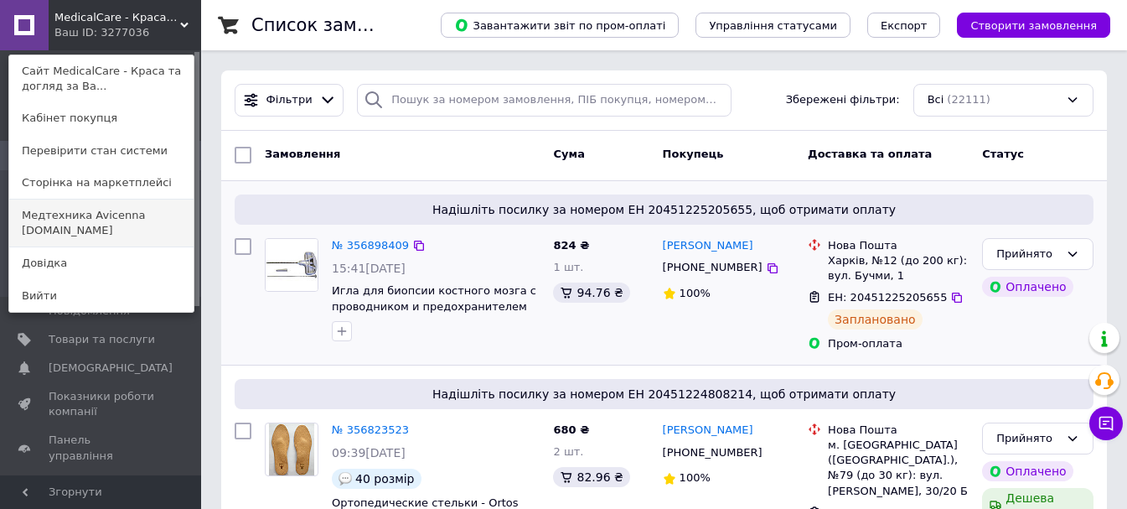
click at [144, 225] on link "Медтехника Avicenna [DOMAIN_NAME]" at bounding box center [101, 222] width 184 height 47
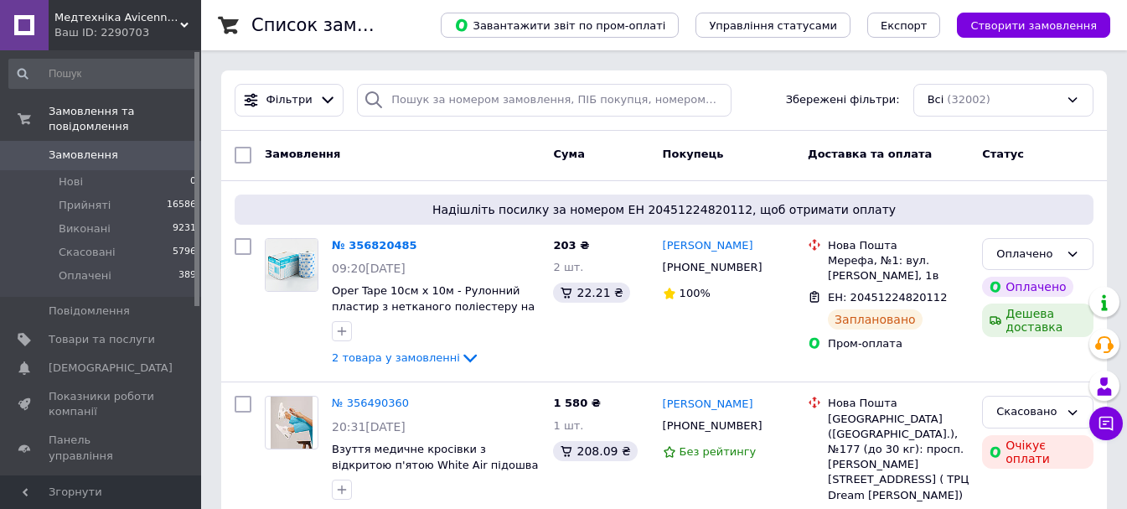
drag, startPoint x: 154, startPoint y: 32, endPoint x: 168, endPoint y: 54, distance: 26.3
click at [155, 31] on div "Ваш ID: 2290703" at bounding box center [127, 32] width 147 height 15
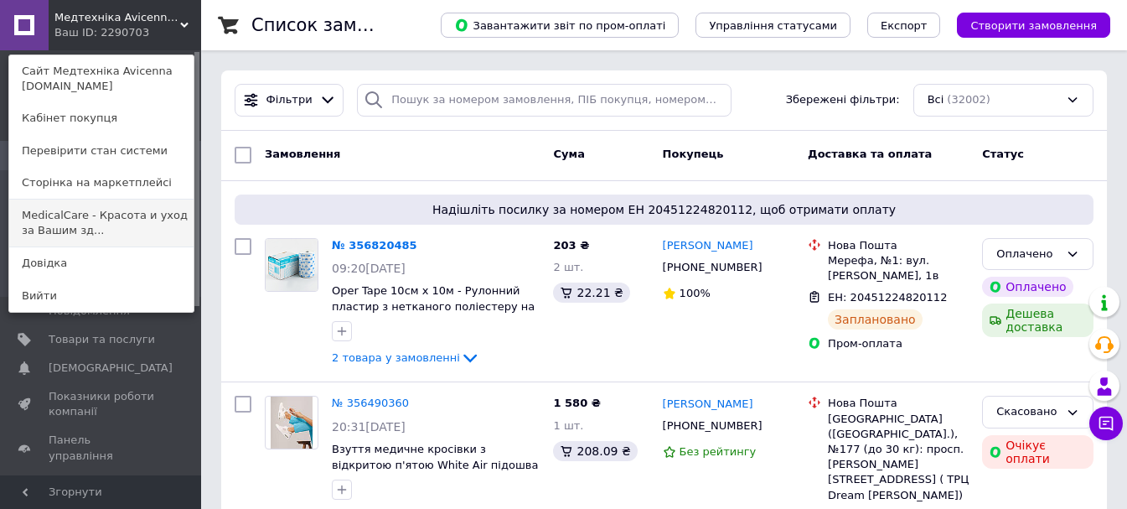
click at [126, 231] on link "MedicalCare - Красота и уход за Вашим зд..." at bounding box center [101, 222] width 184 height 47
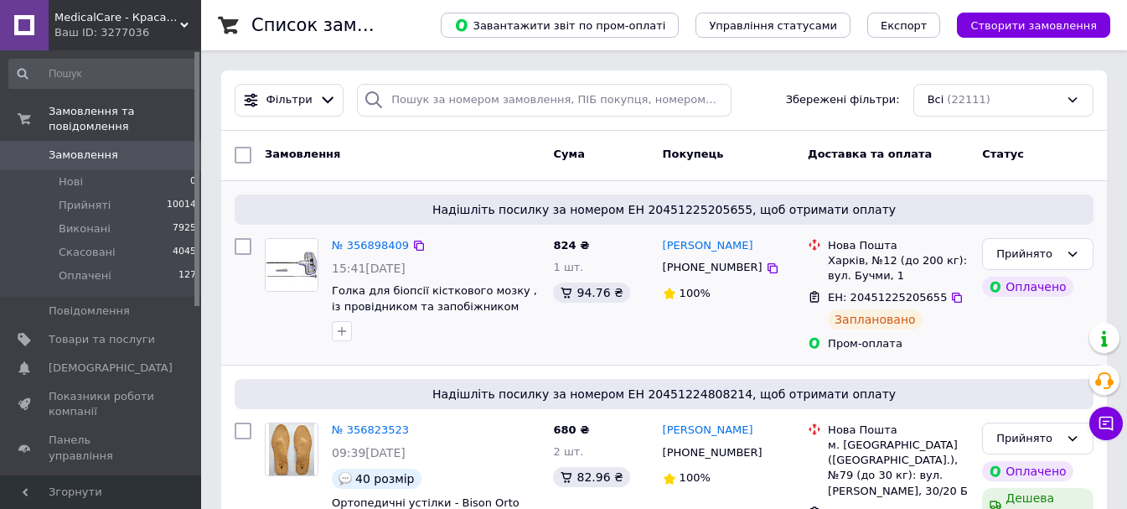
scroll to position [84, 0]
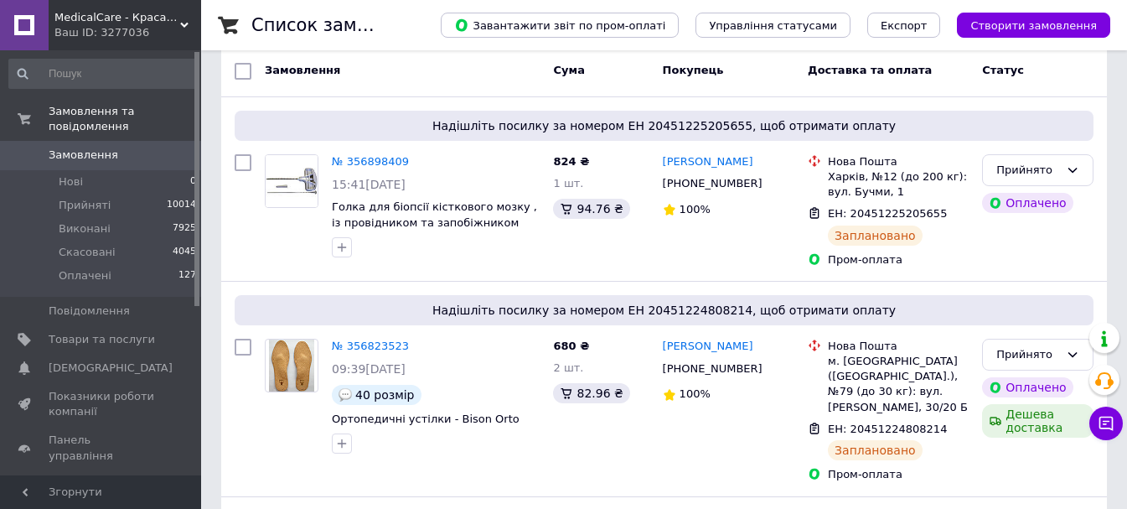
drag, startPoint x: 127, startPoint y: 23, endPoint x: 122, endPoint y: 39, distance: 17.5
click at [125, 22] on span "MedicalCare - Краса та догляд за Вашим здоров'ям" at bounding box center [117, 17] width 126 height 15
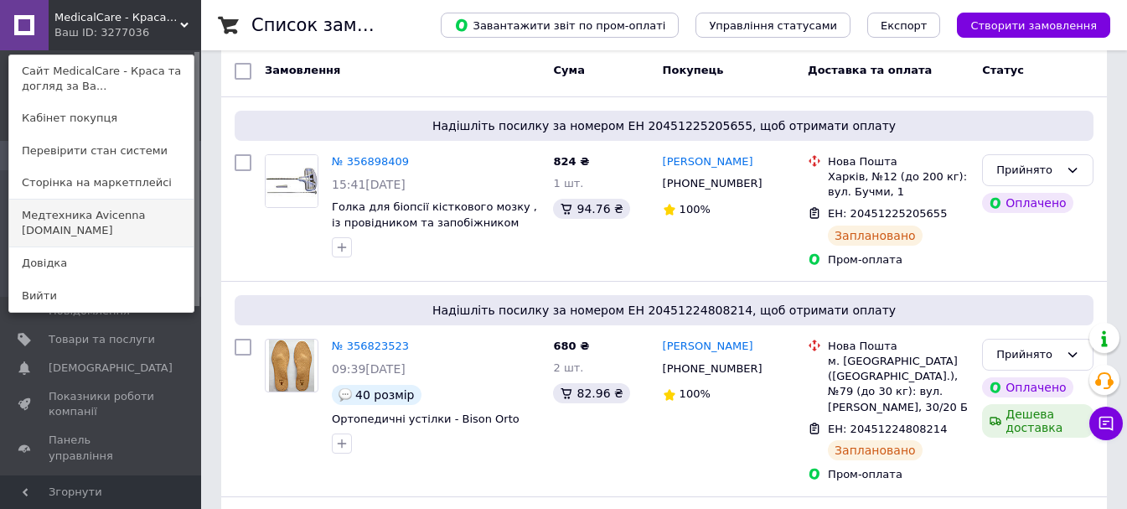
click at [124, 219] on link "Медтехника Avicenna medteh-ua.com" at bounding box center [101, 222] width 184 height 47
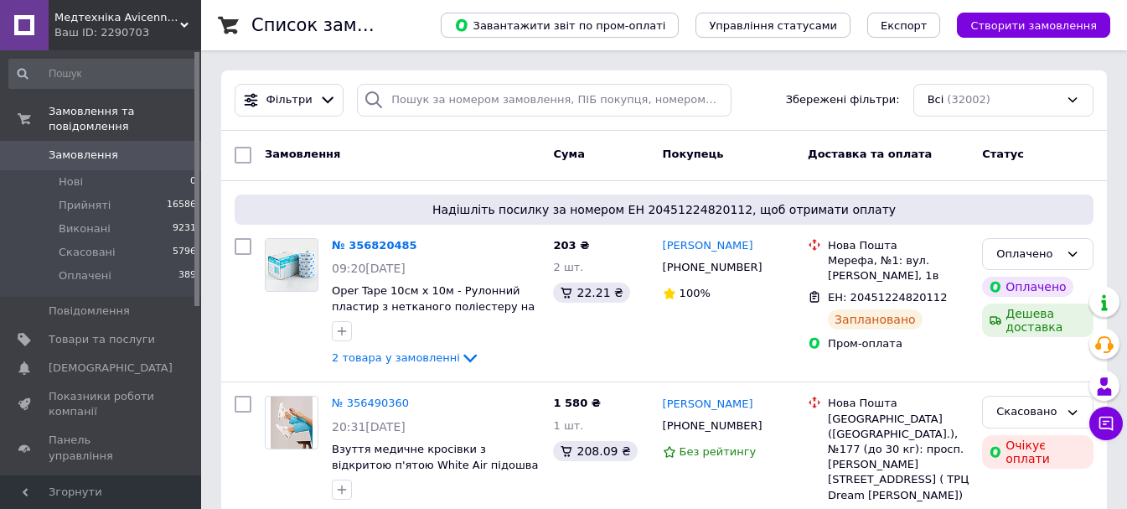
click at [149, 36] on div "Ваш ID: 2290703" at bounding box center [127, 32] width 147 height 15
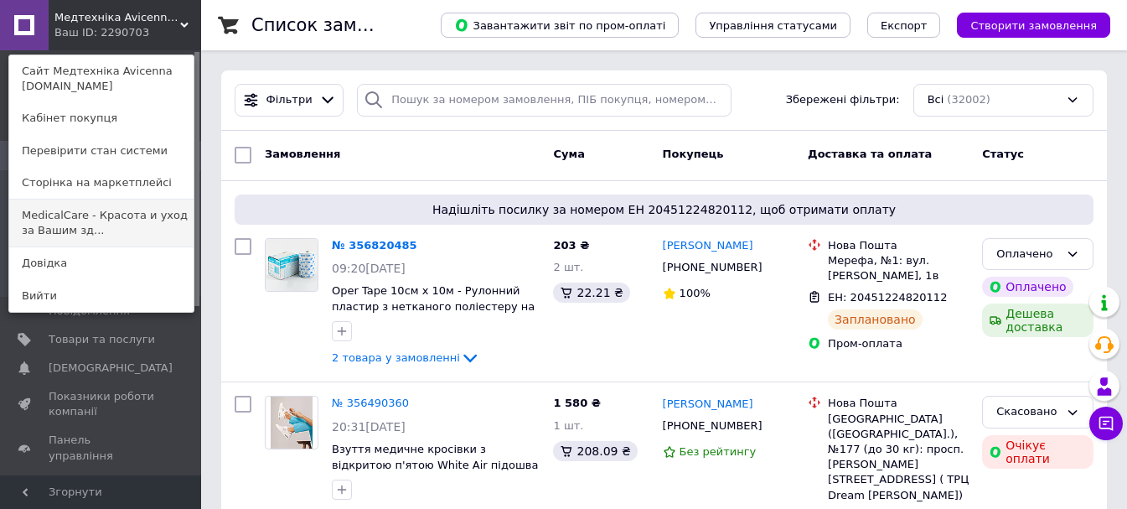
click at [95, 239] on link "MedicalCare - Красота и уход за Вашим зд..." at bounding box center [101, 222] width 184 height 47
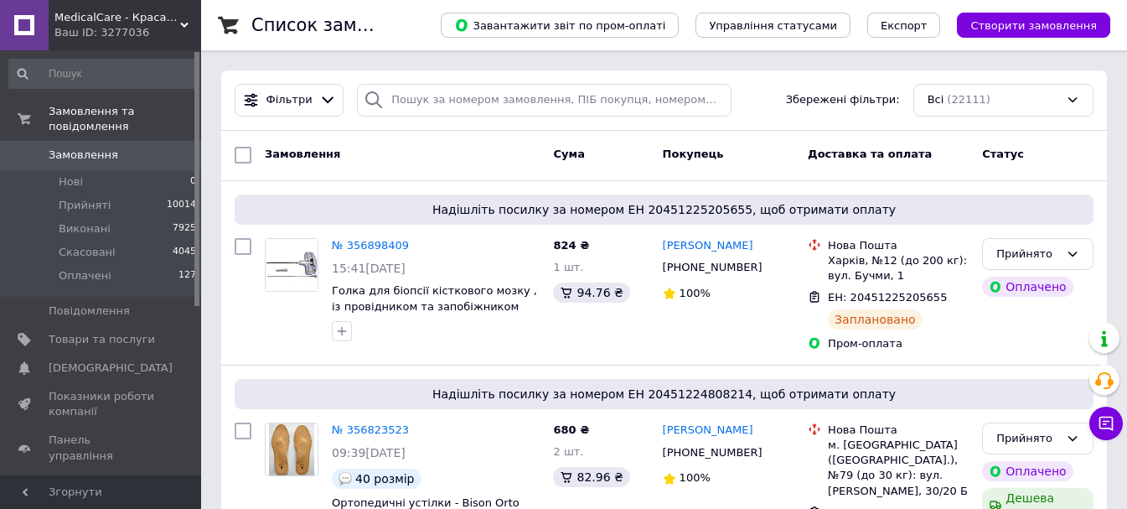
click at [127, 23] on span "MedicalCare - Краса та догляд за Вашим здоров'ям" at bounding box center [117, 17] width 126 height 15
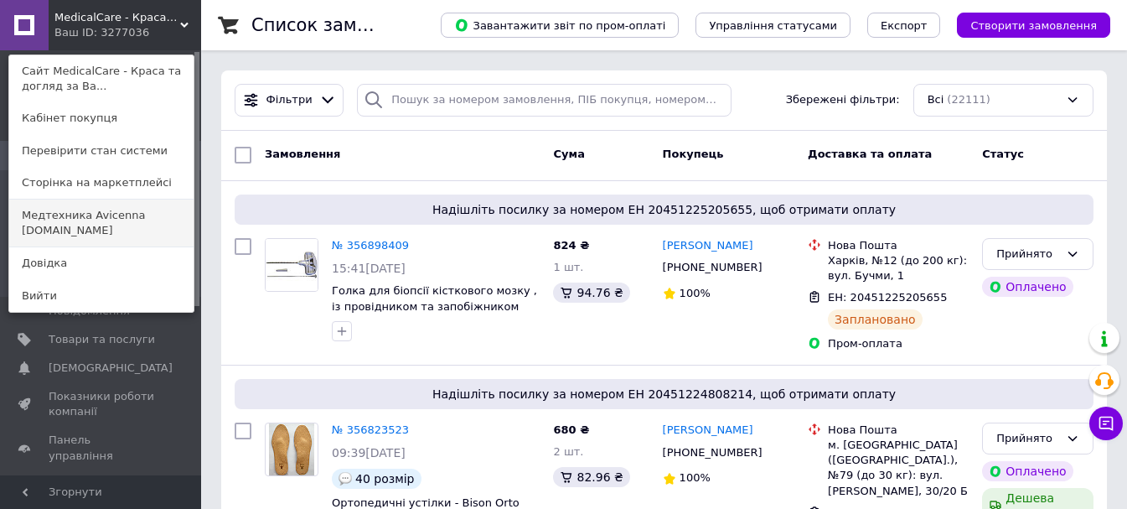
click at [164, 226] on link "Медтехника Avicenna medteh-ua.com" at bounding box center [101, 222] width 184 height 47
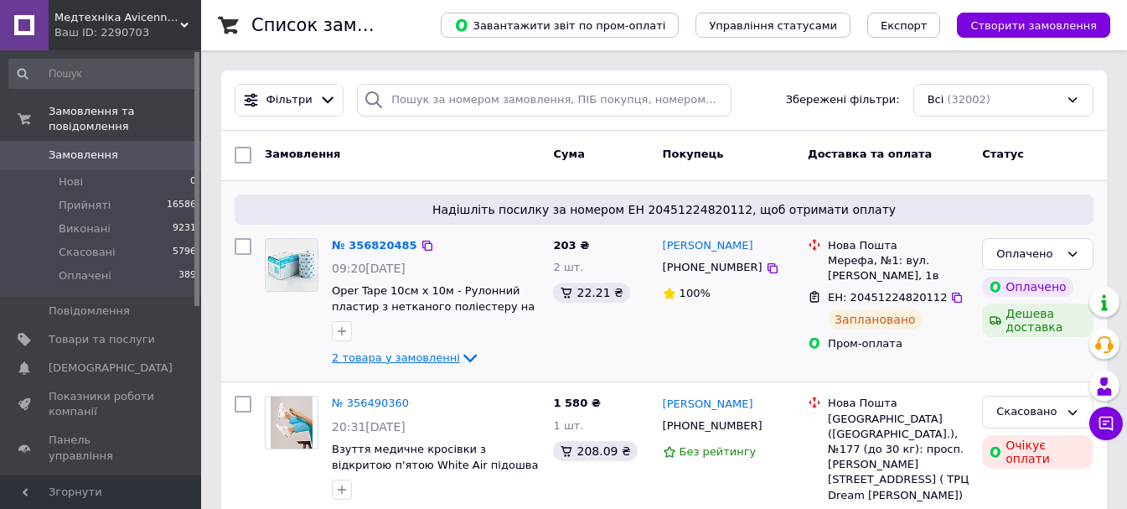
click at [460, 356] on icon at bounding box center [470, 358] width 20 height 20
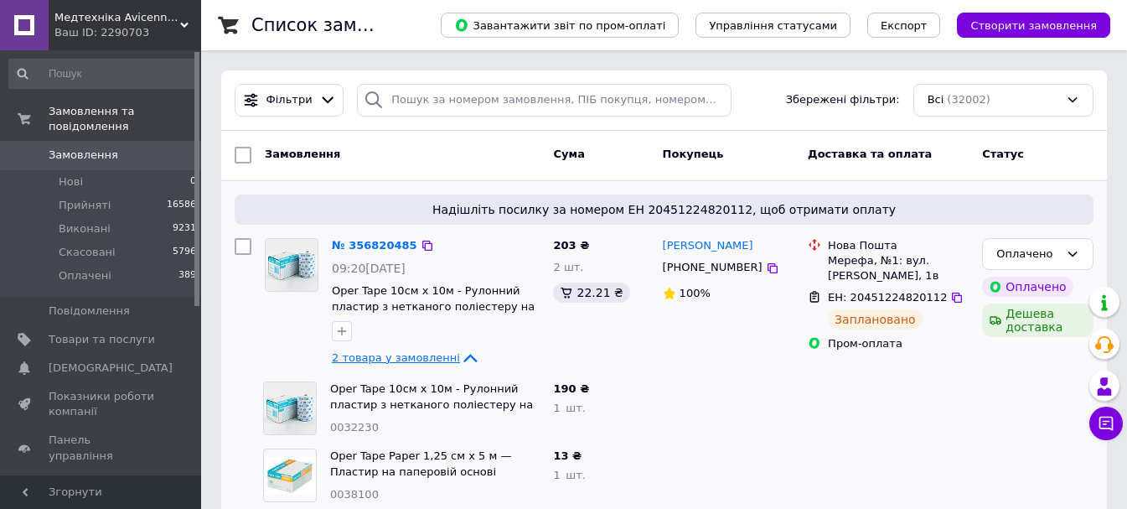
scroll to position [168, 0]
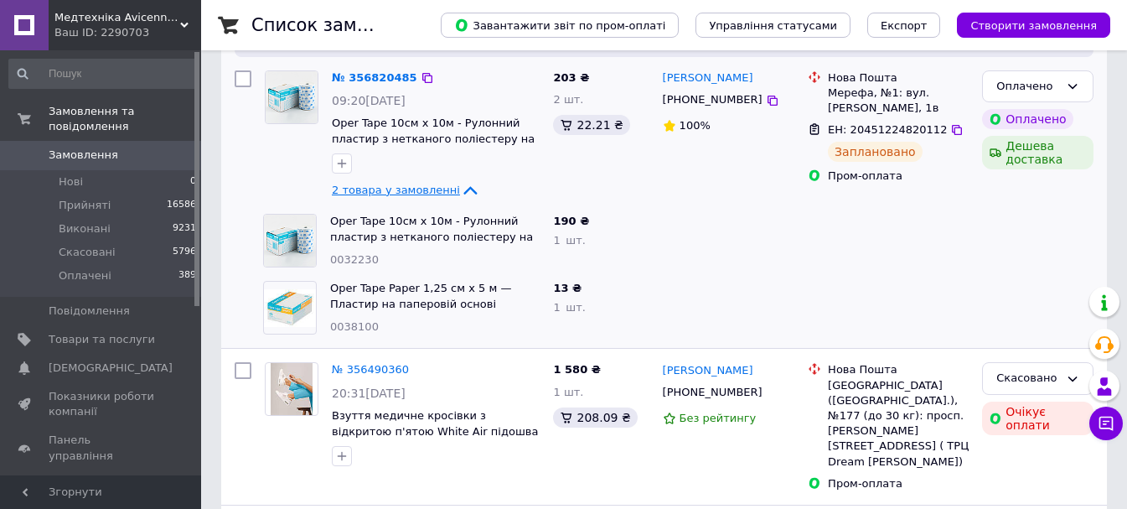
click at [158, 32] on div "Ваш ID: 2290703" at bounding box center [127, 32] width 147 height 15
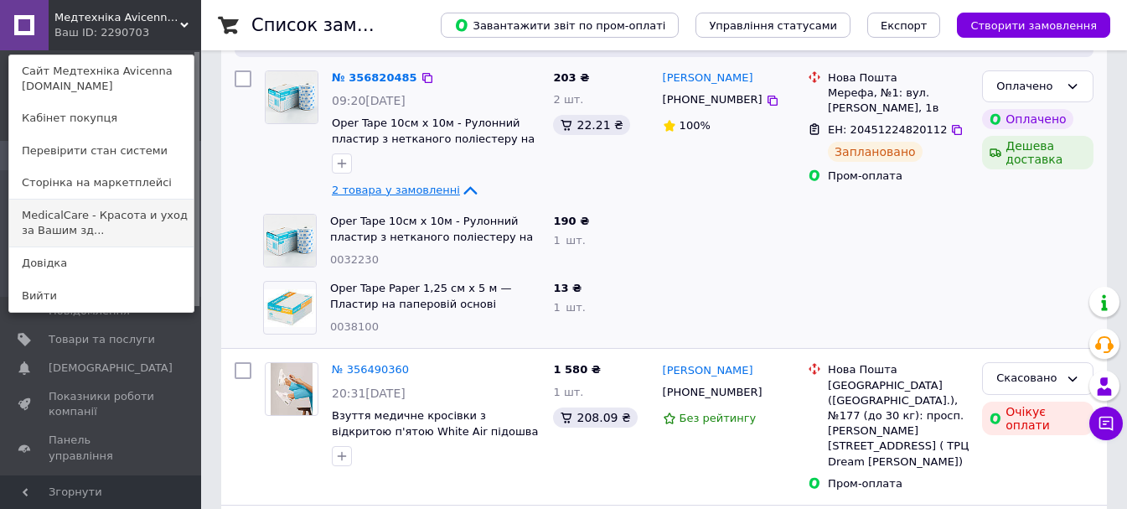
click at [152, 230] on link "MedicalCare - Красота и уход за Вашим зд..." at bounding box center [101, 222] width 184 height 47
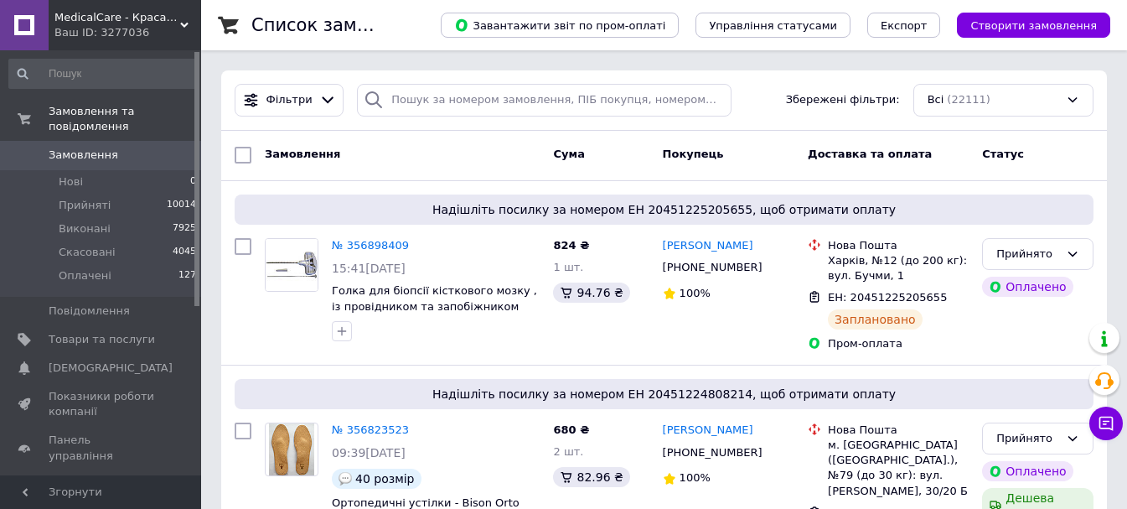
click at [139, 26] on div "Ваш ID: 3277036" at bounding box center [127, 32] width 147 height 15
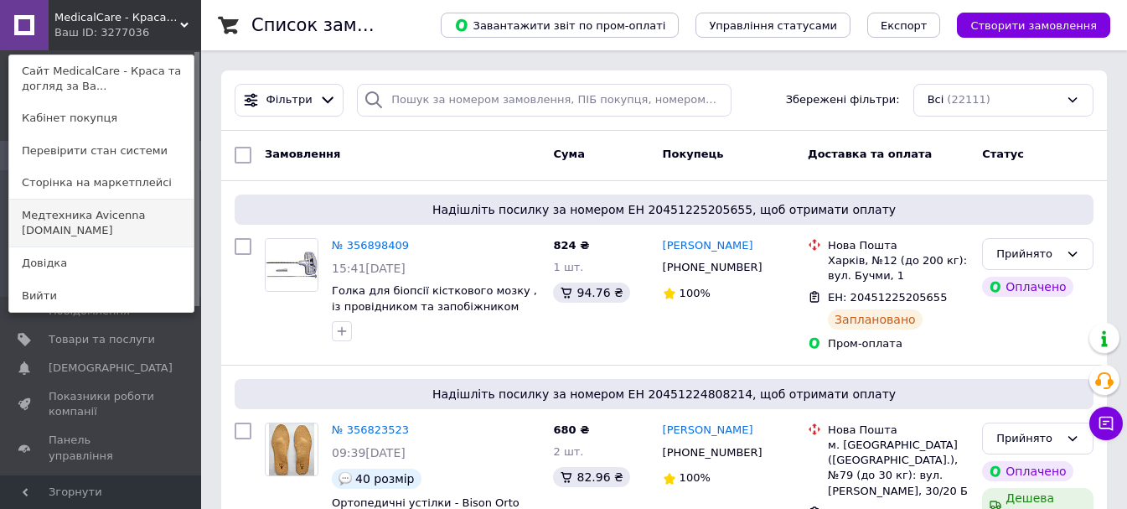
click at [113, 222] on link "Медтехника Avicenna [DOMAIN_NAME]" at bounding box center [101, 222] width 184 height 47
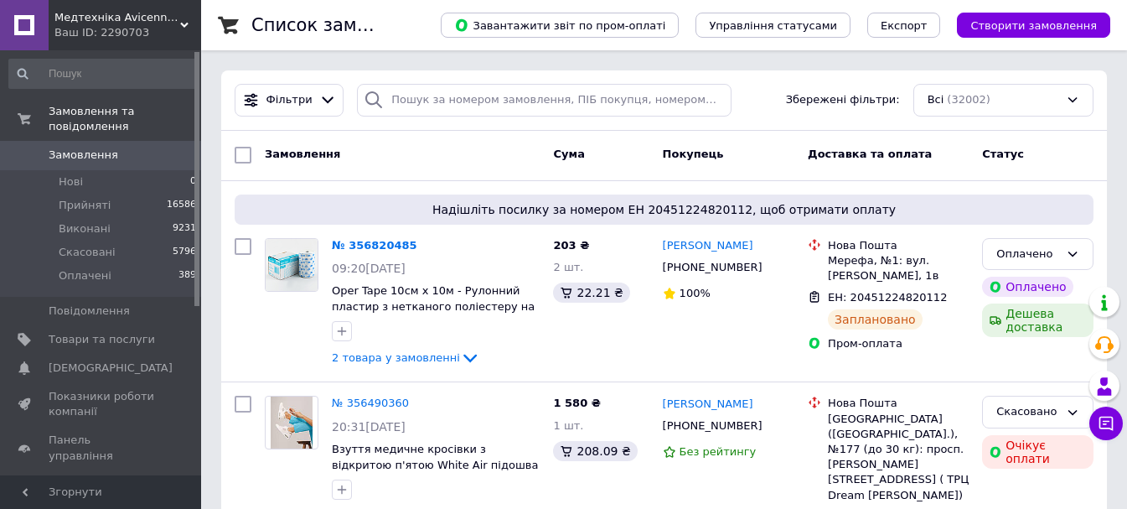
click at [166, 28] on div "Ваш ID: 2290703" at bounding box center [127, 32] width 147 height 15
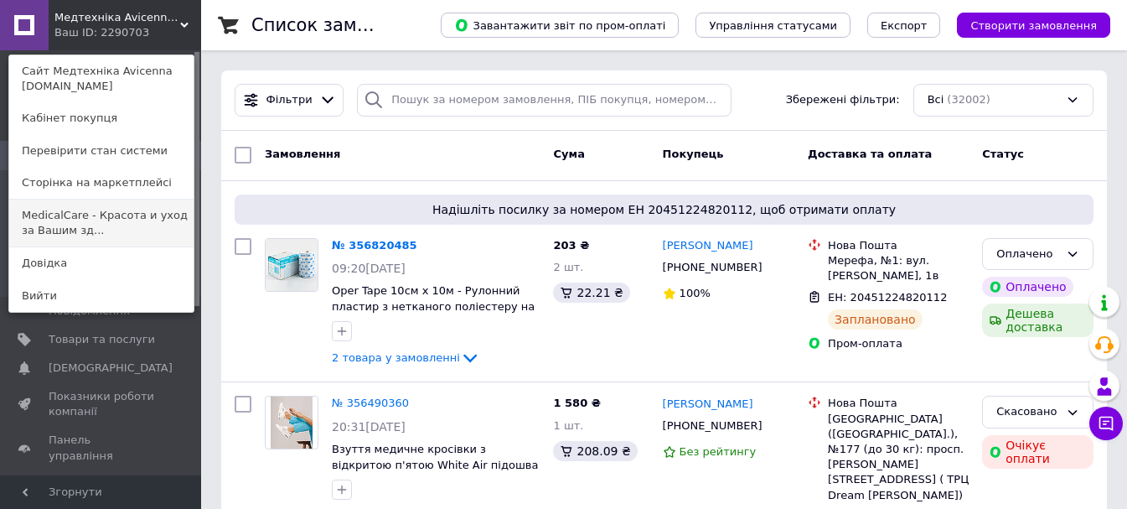
click at [139, 228] on link "MedicalCare - Красота и уход за Вашим зд..." at bounding box center [101, 222] width 184 height 47
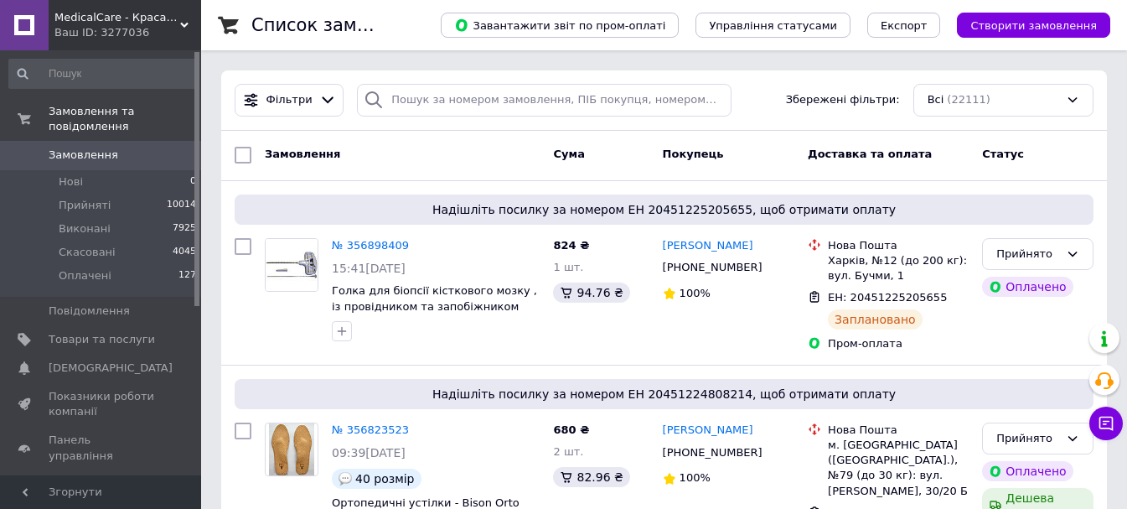
click at [148, 23] on span "MedicalCare - Краса та догляд за Вашим здоров'ям" at bounding box center [117, 17] width 126 height 15
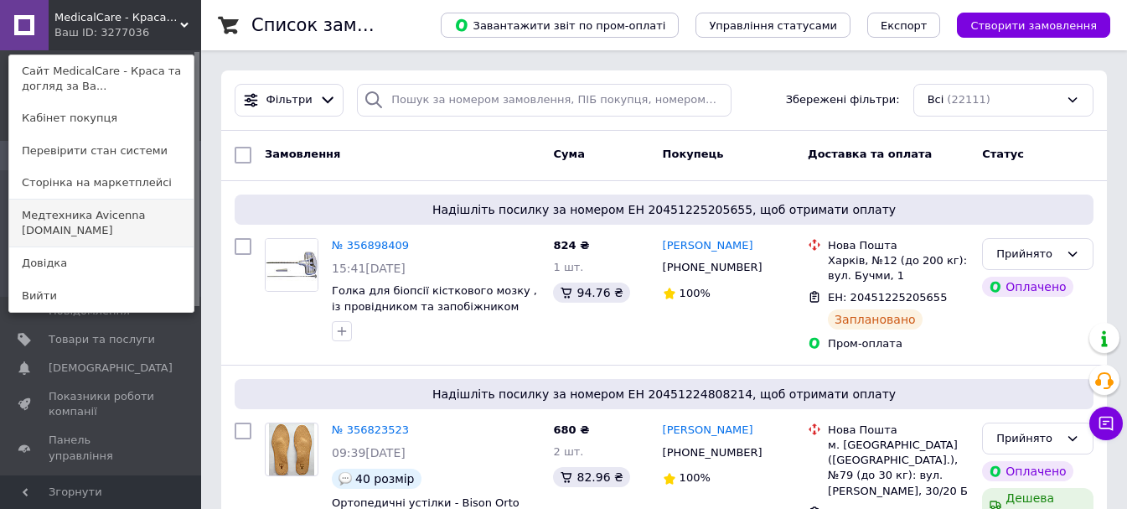
click at [132, 225] on link "Медтехника Avicenna medteh-ua.com" at bounding box center [101, 222] width 184 height 47
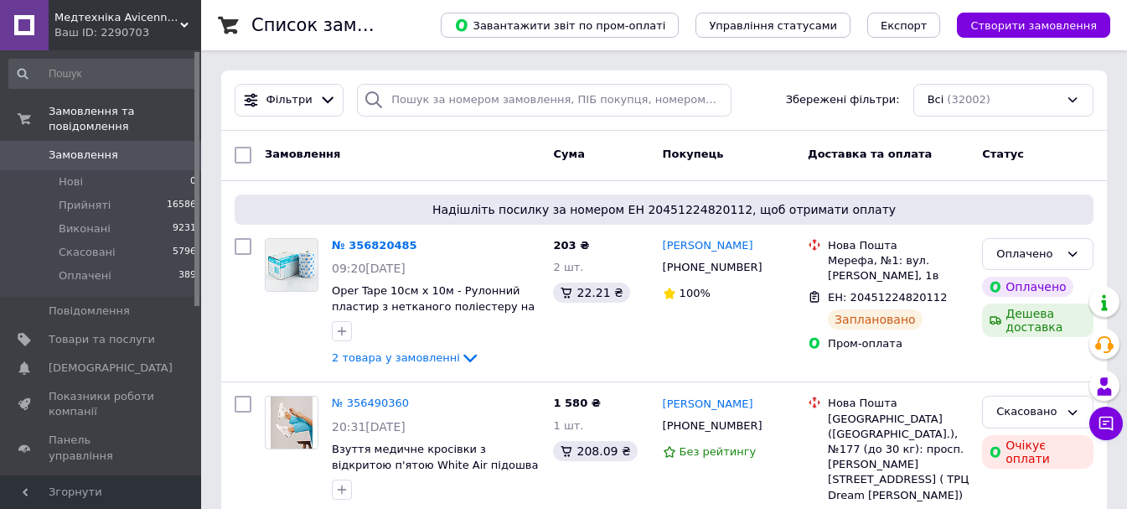
click at [18, 2] on link at bounding box center [24, 25] width 49 height 50
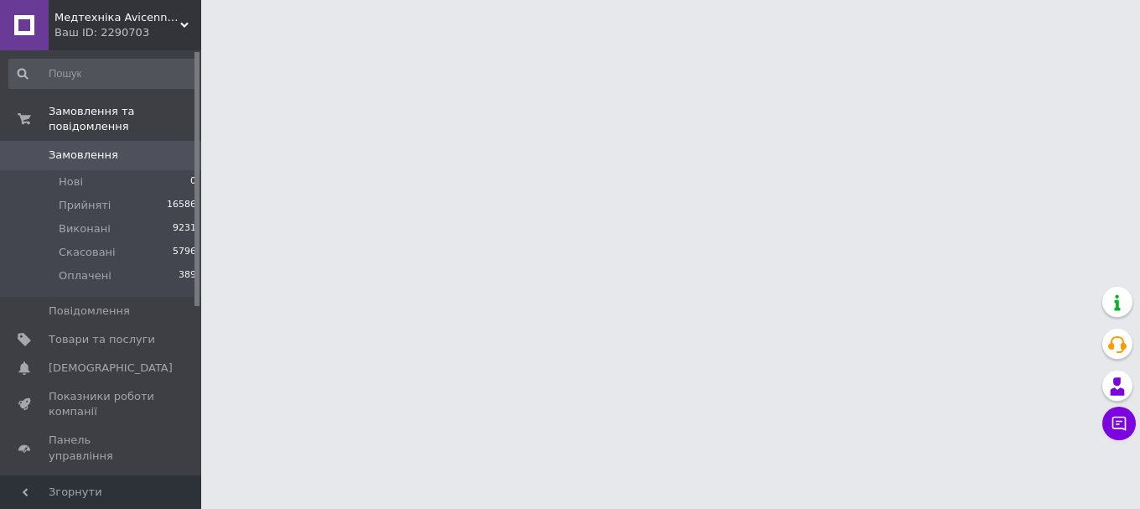
click at [145, 22] on span "Медтехніка Avicenna medteh-ua.com" at bounding box center [117, 17] width 126 height 15
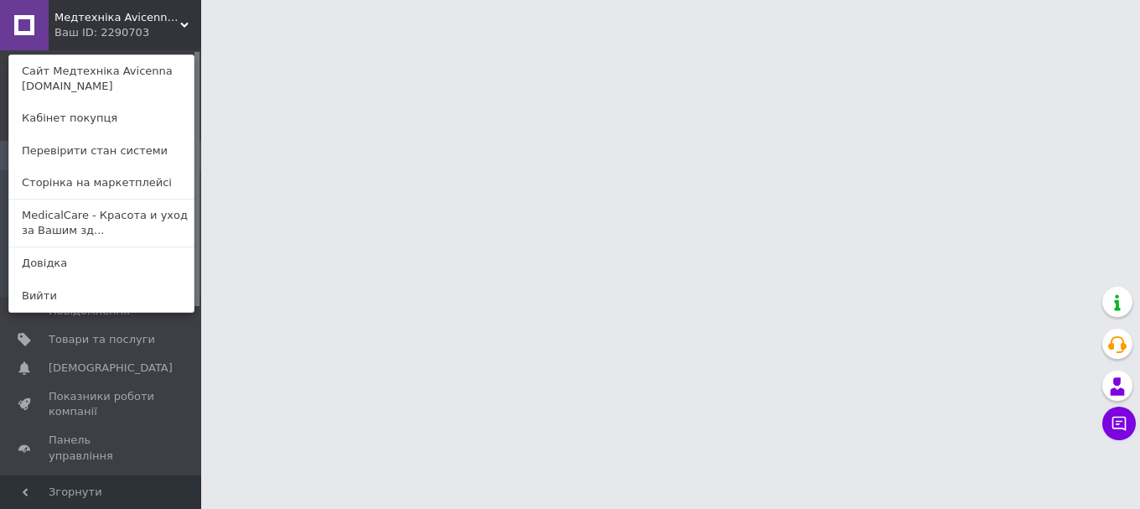
click at [138, 217] on link "MedicalCare - Красота и уход за Вашим зд..." at bounding box center [101, 222] width 184 height 47
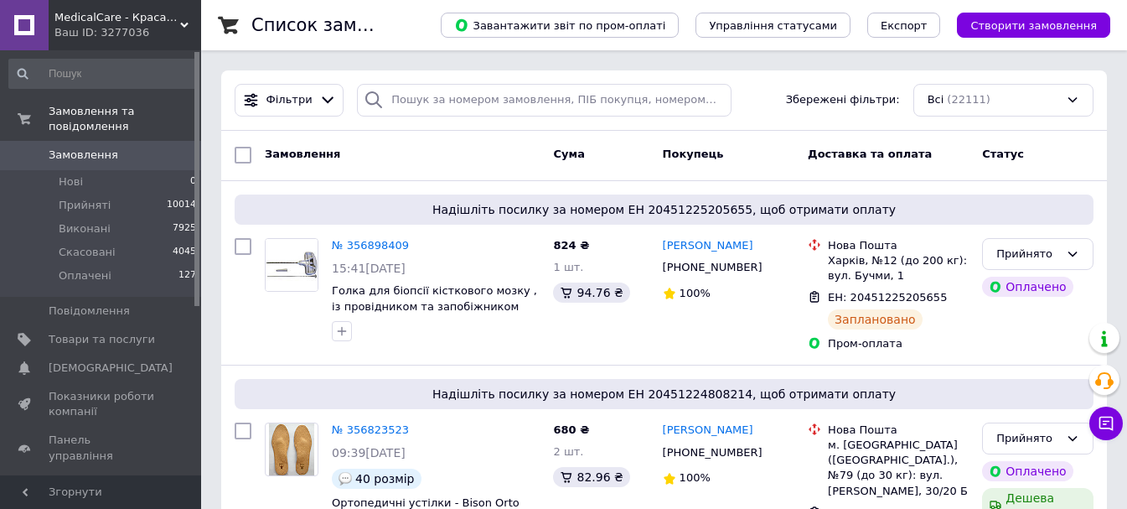
click at [142, 10] on span "MedicalCare - Краса та догляд за Вашим здоров'ям" at bounding box center [117, 17] width 126 height 15
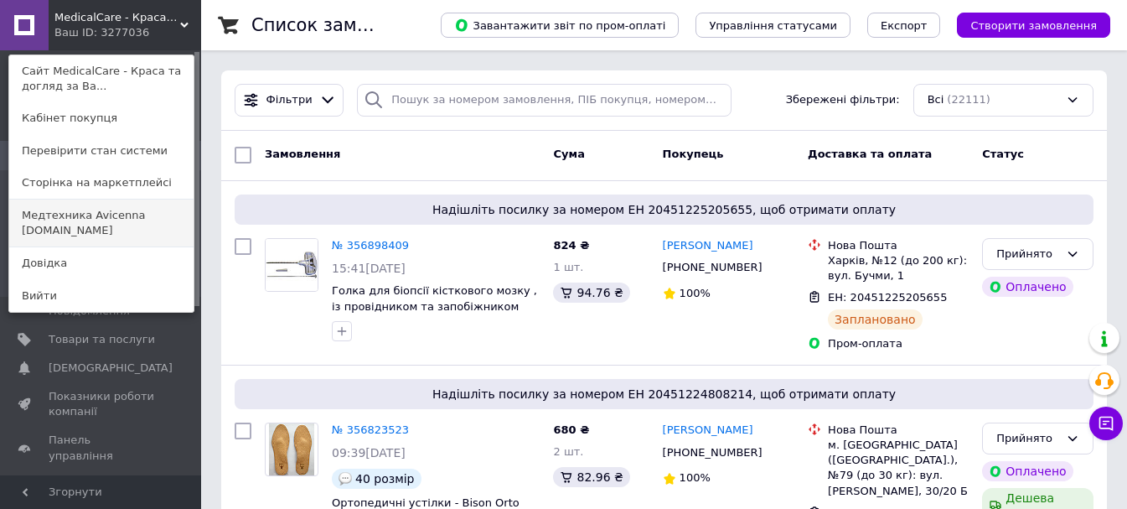
click at [132, 226] on link "Медтехника Avicenna medteh-ua.com" at bounding box center [101, 222] width 184 height 47
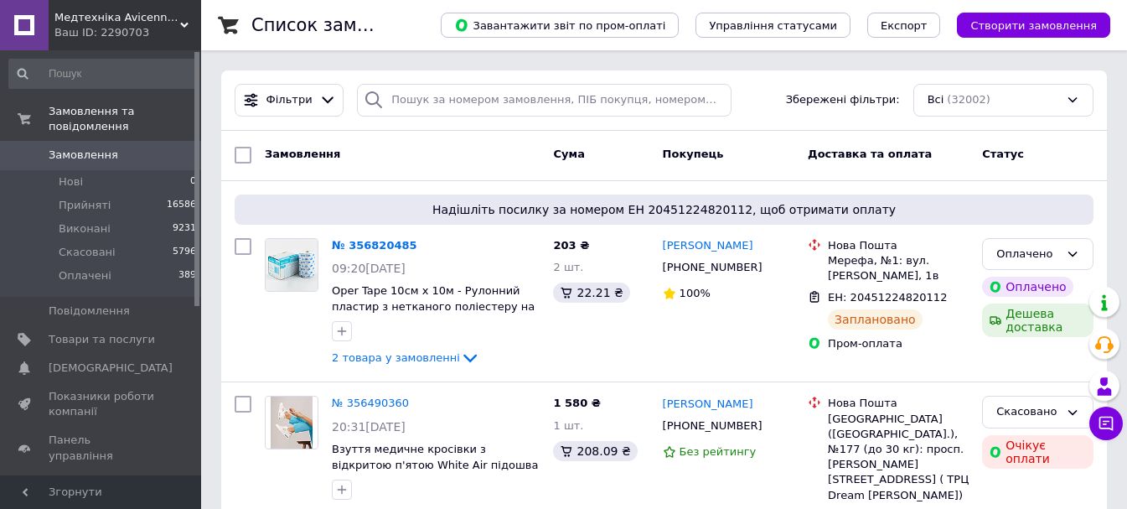
click at [158, 28] on div "Ваш ID: 2290703" at bounding box center [127, 32] width 147 height 15
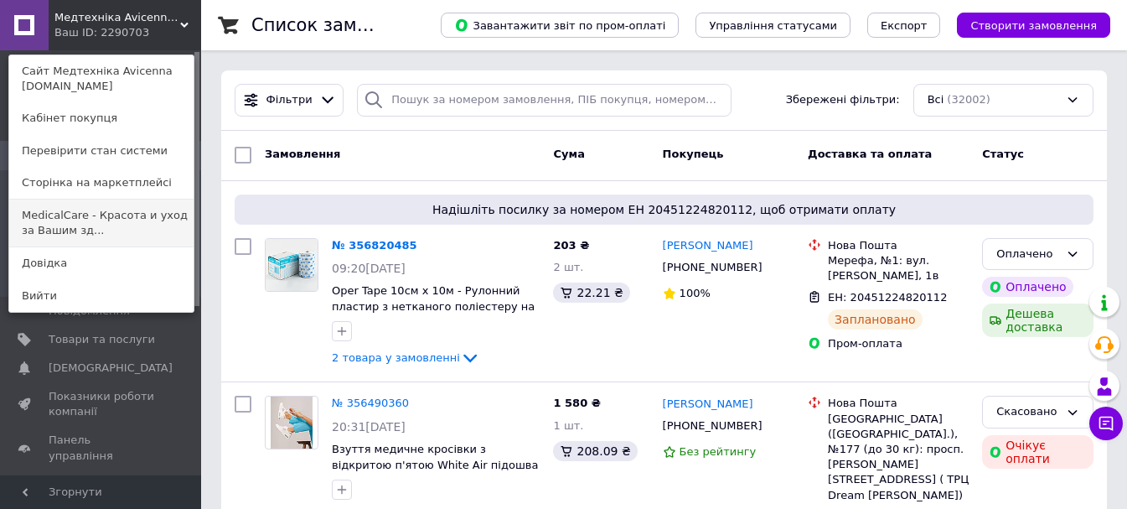
click at [148, 225] on link "MedicalCare - Красота и уход за Вашим зд..." at bounding box center [101, 222] width 184 height 47
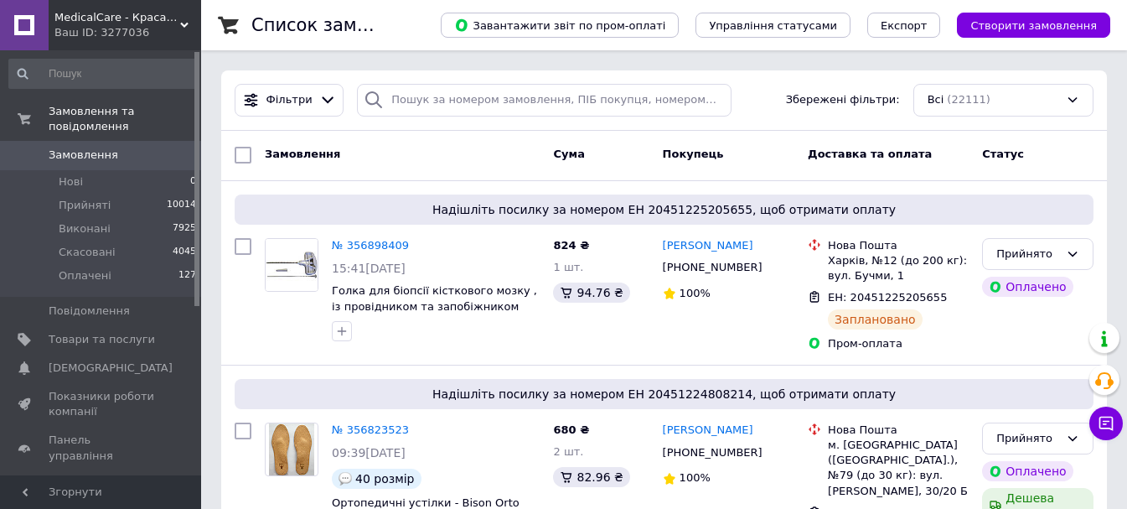
click at [180, 31] on div "Ваш ID: 3277036" at bounding box center [127, 32] width 147 height 15
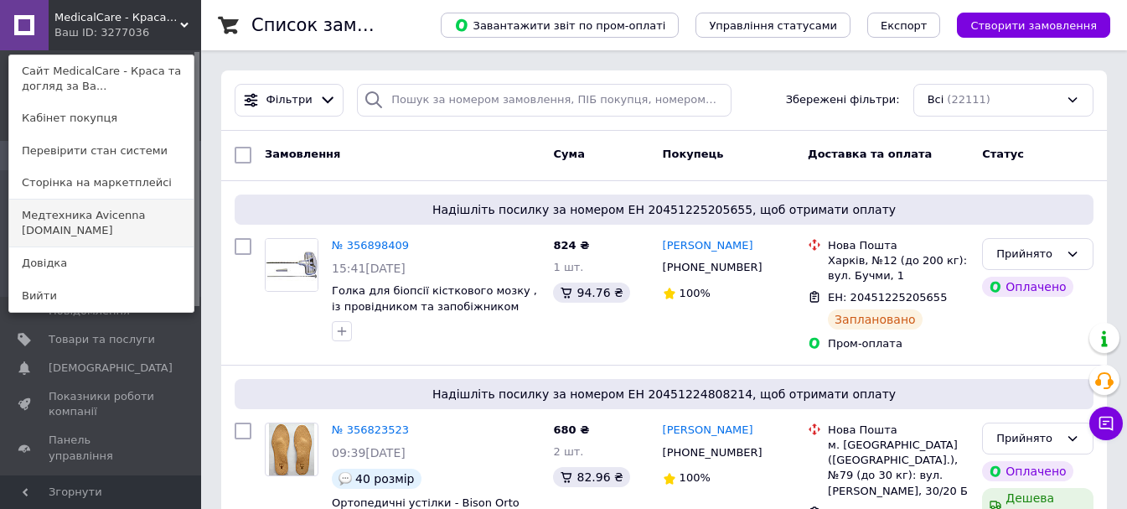
click at [129, 234] on link "Медтехника Avicenna medteh-ua.com" at bounding box center [101, 222] width 184 height 47
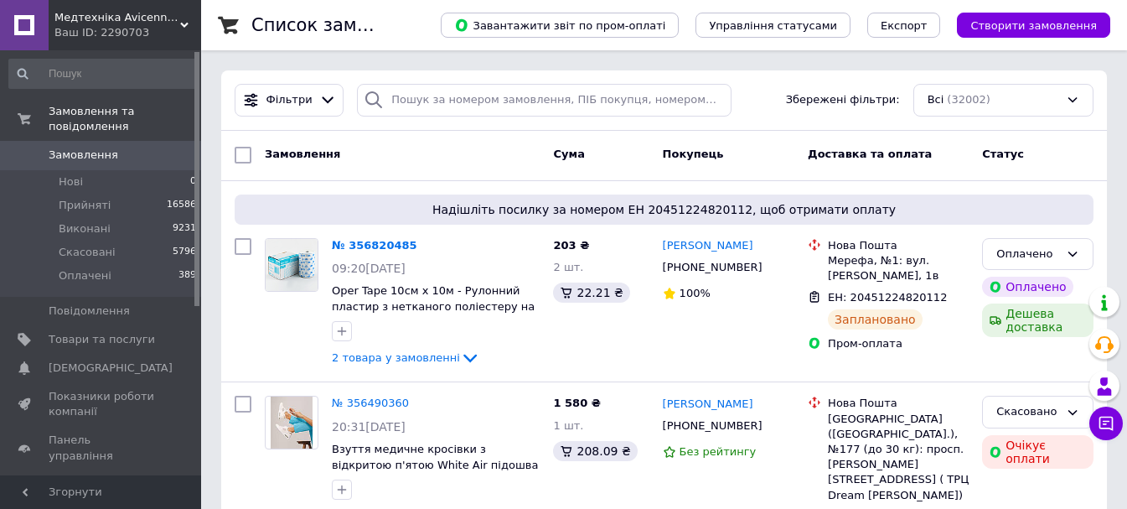
click at [107, 16] on span "Медтехніка Avicenna [DOMAIN_NAME]" at bounding box center [117, 17] width 126 height 15
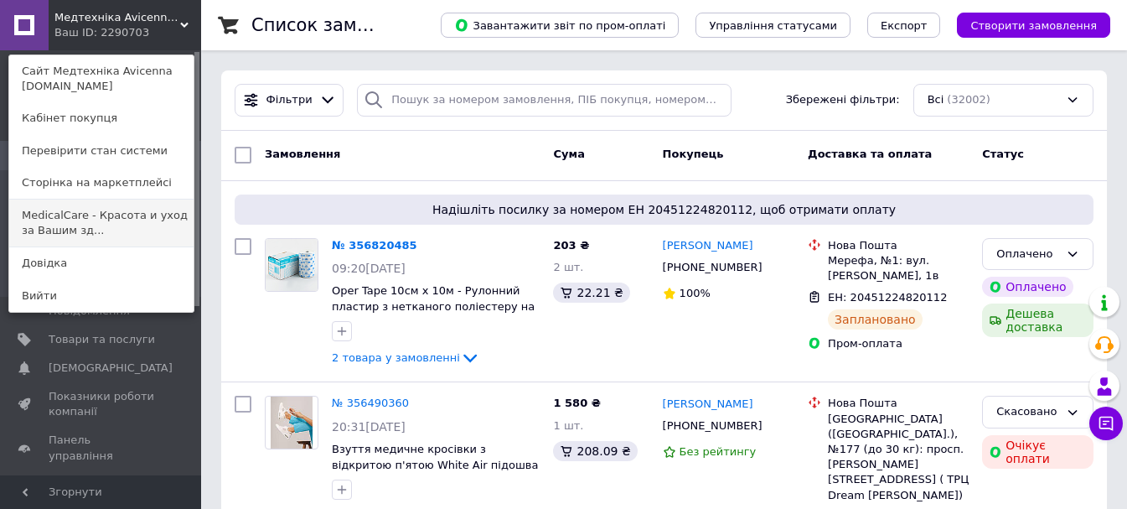
click at [111, 224] on link "MedicalCare - Красота и уход за Вашим зд..." at bounding box center [101, 222] width 184 height 47
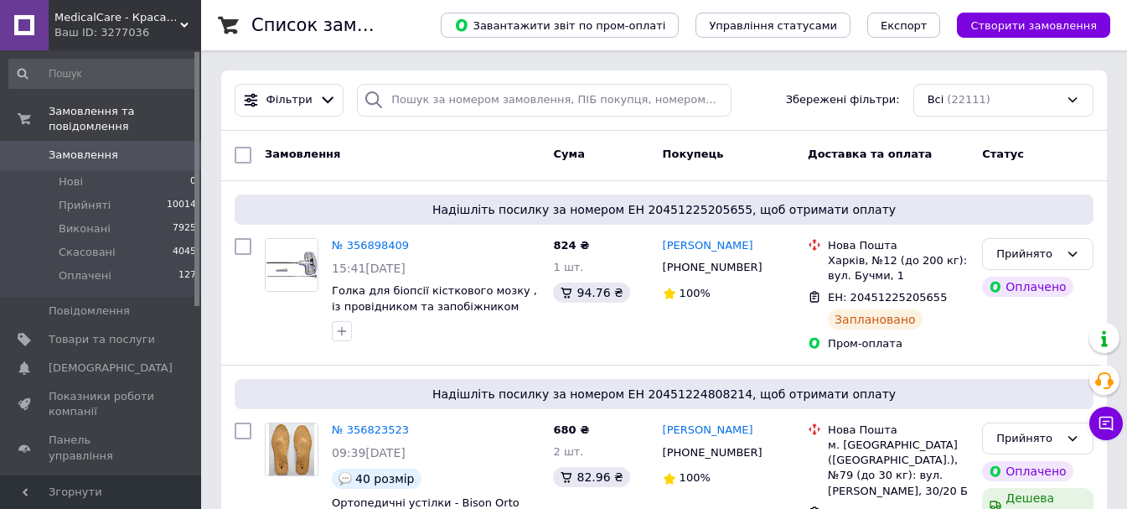
click at [168, 21] on span "MedicalCare - Краса та догляд за Вашим здоров'ям" at bounding box center [117, 17] width 126 height 15
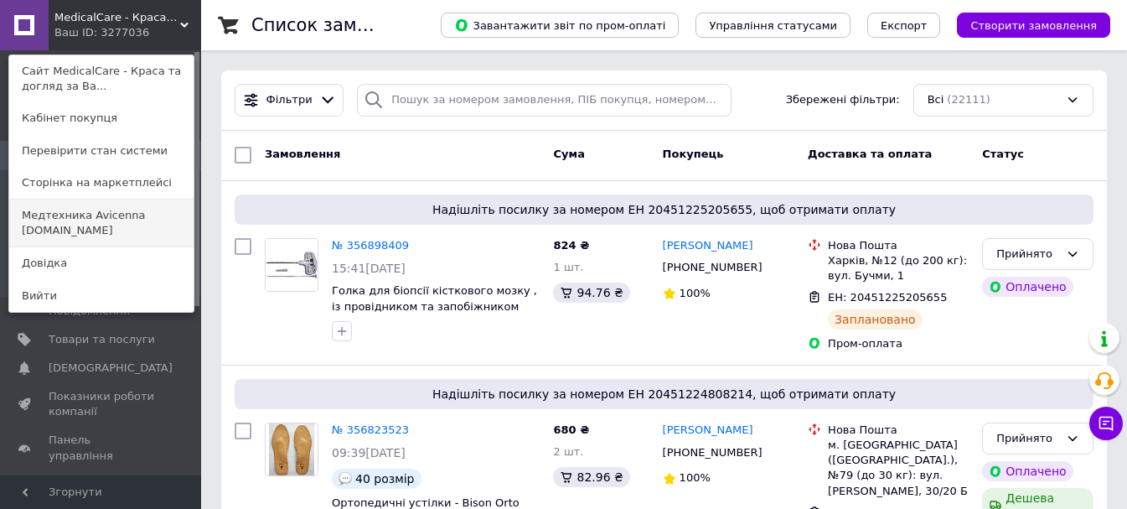
click at [172, 236] on link "Медтехника Avicenna medteh-ua.com" at bounding box center [101, 222] width 184 height 47
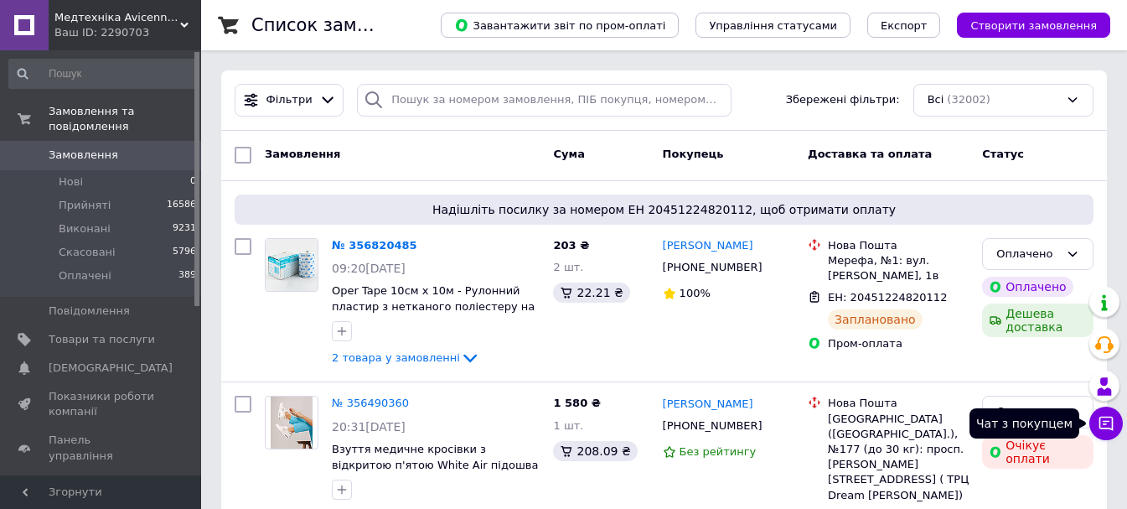
click at [1108, 428] on icon at bounding box center [1107, 424] width 14 height 14
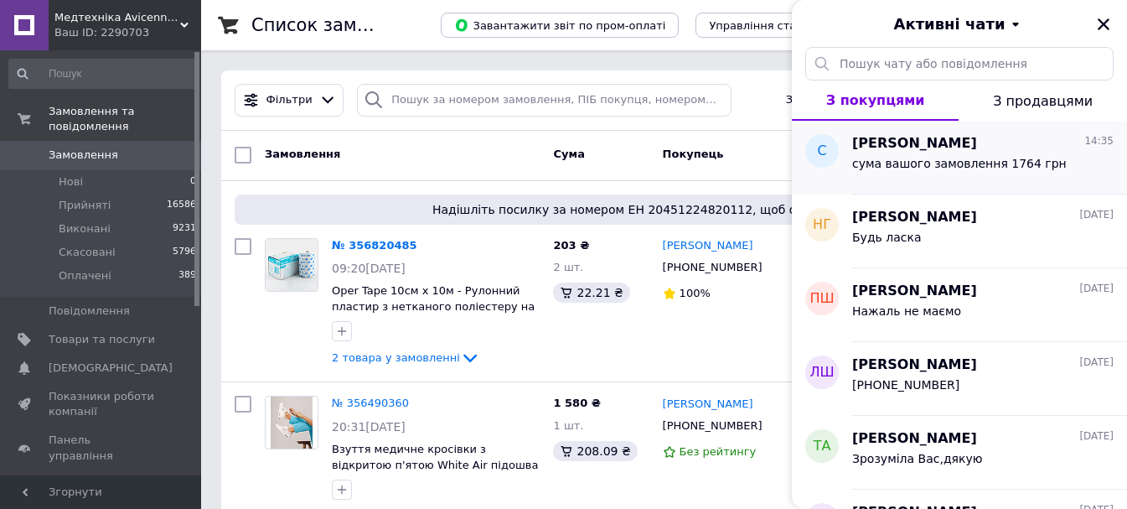
click at [1040, 158] on div "сума вашого замовлення 1764 грн" at bounding box center [983, 166] width 262 height 27
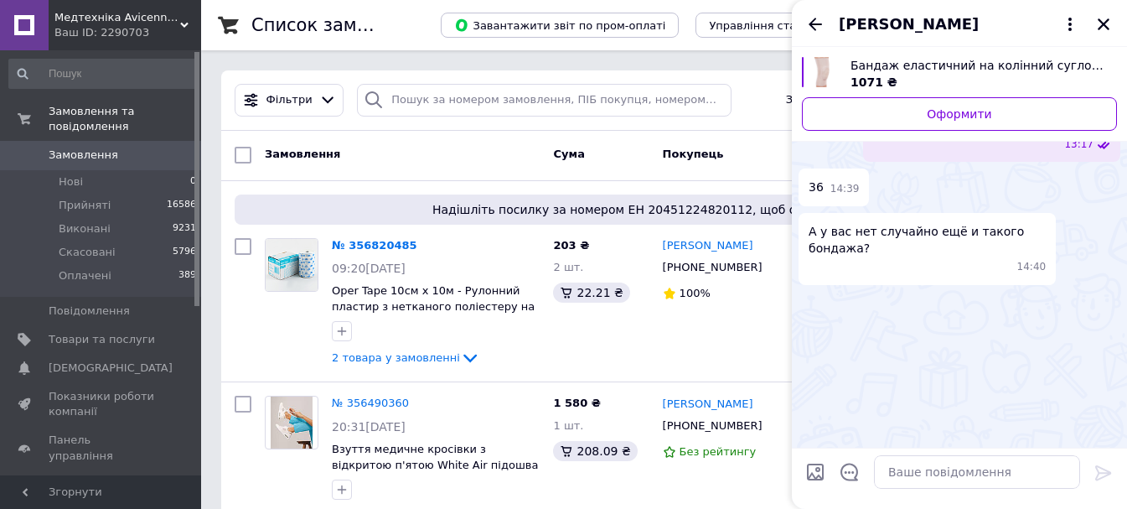
scroll to position [1806, 0]
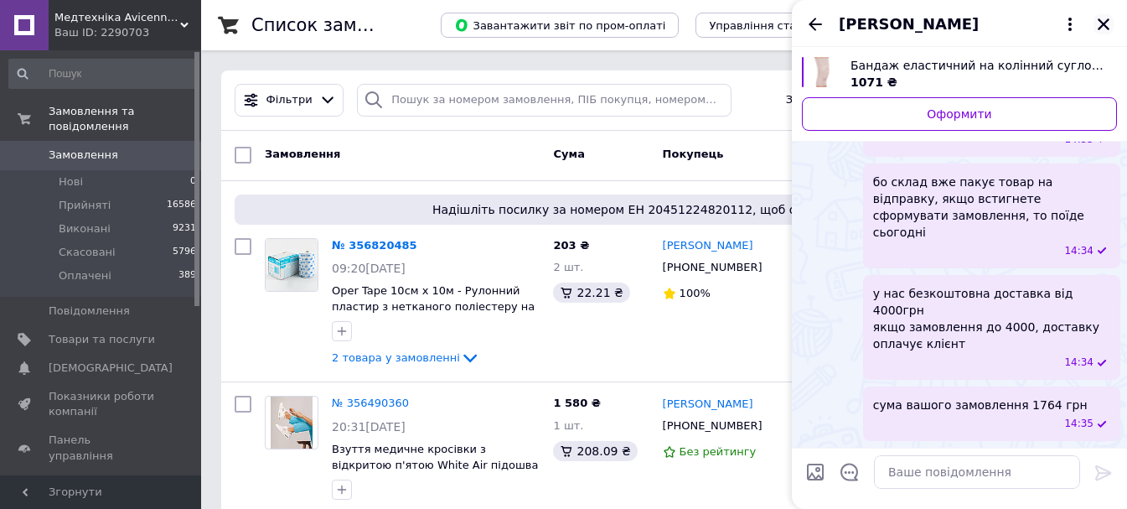
click at [1103, 23] on icon "Закрити" at bounding box center [1104, 24] width 12 height 12
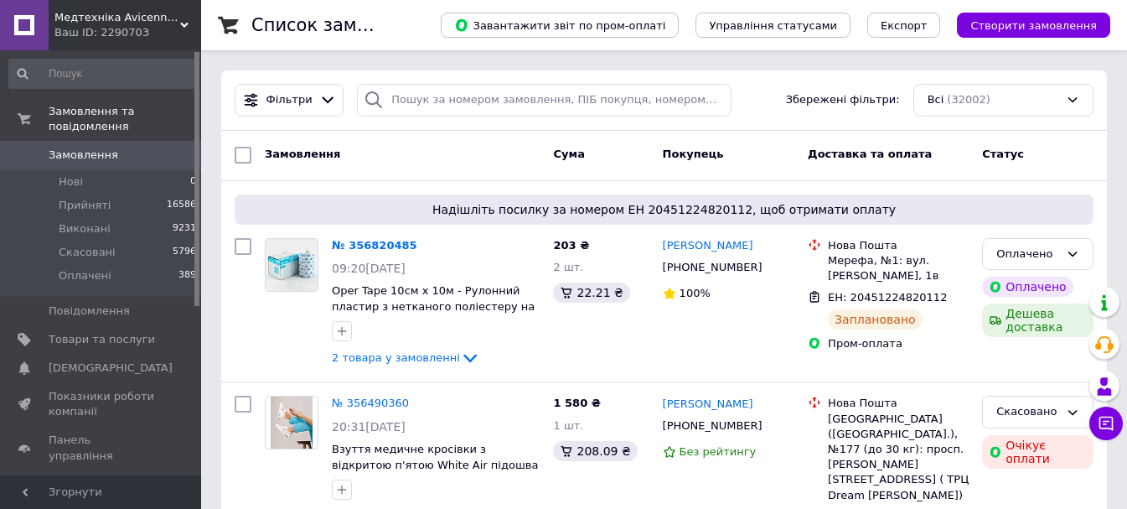
click at [147, 30] on div "Ваш ID: 2290703" at bounding box center [127, 32] width 147 height 15
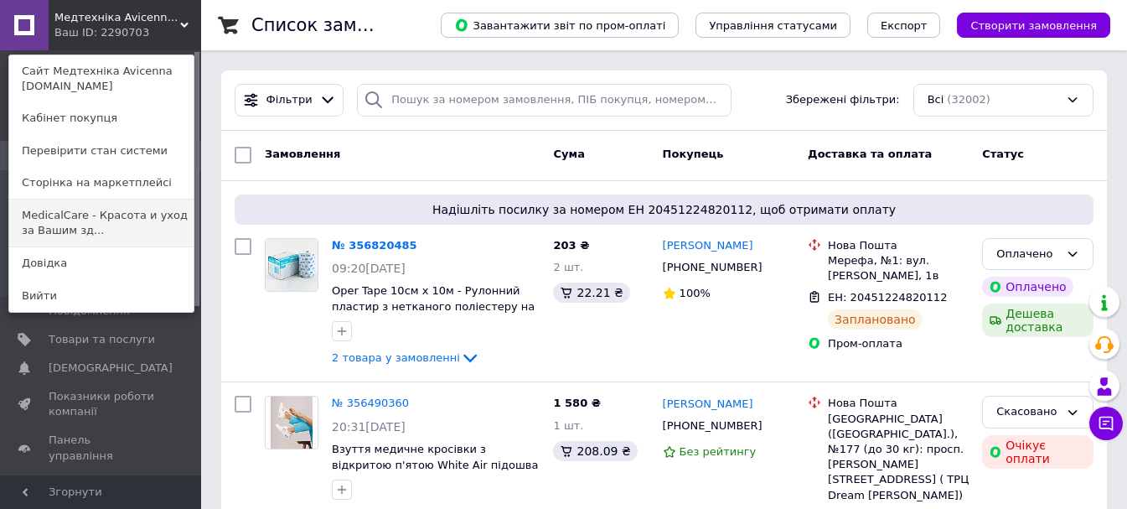
click at [102, 224] on link "MedicalCare - Красота и уход за Вашим зд..." at bounding box center [101, 222] width 184 height 47
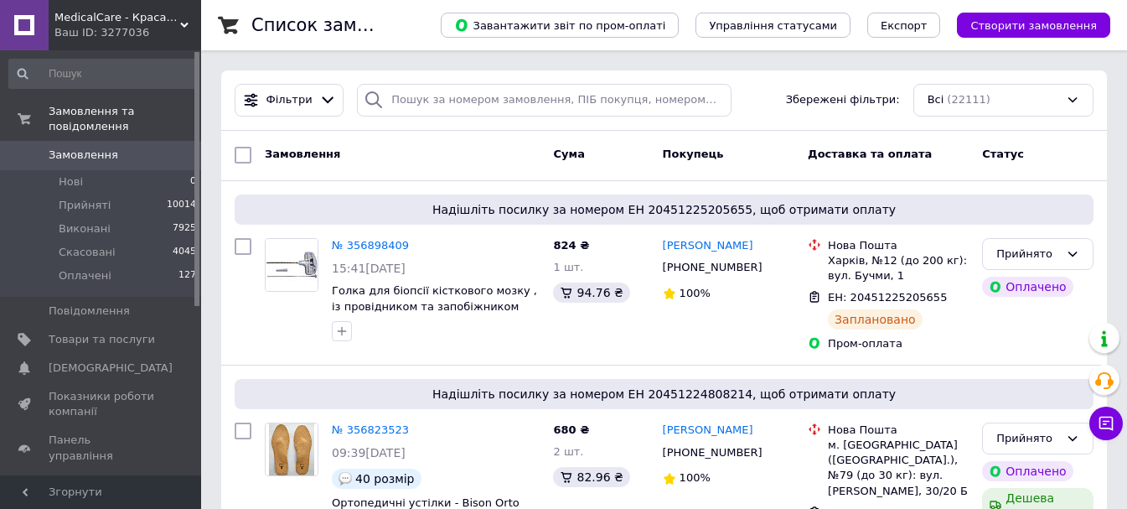
click at [182, 39] on div "Ваш ID: 3277036" at bounding box center [127, 32] width 147 height 15
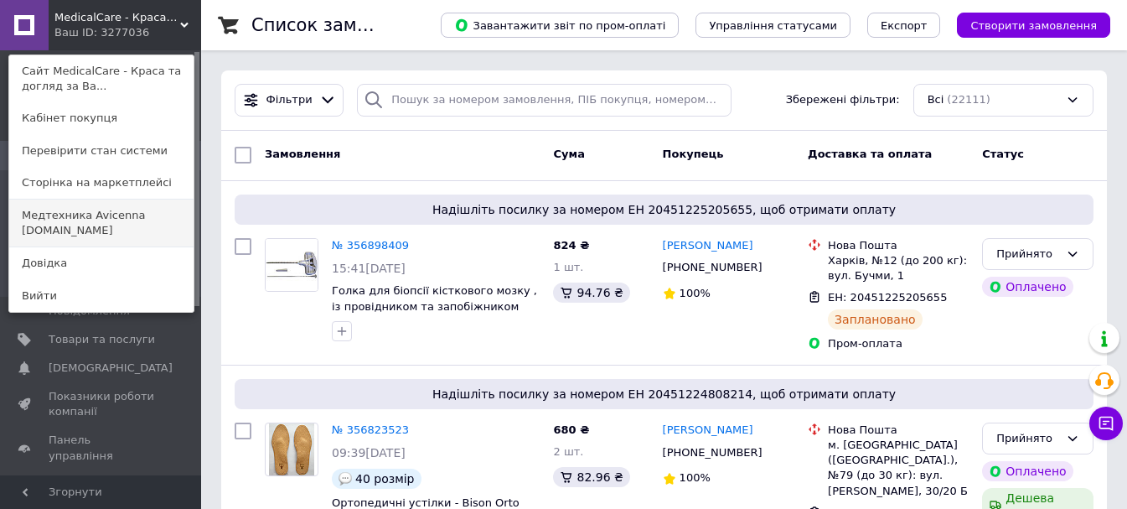
click at [107, 230] on link "Медтехника Avicenna [DOMAIN_NAME]" at bounding box center [101, 222] width 184 height 47
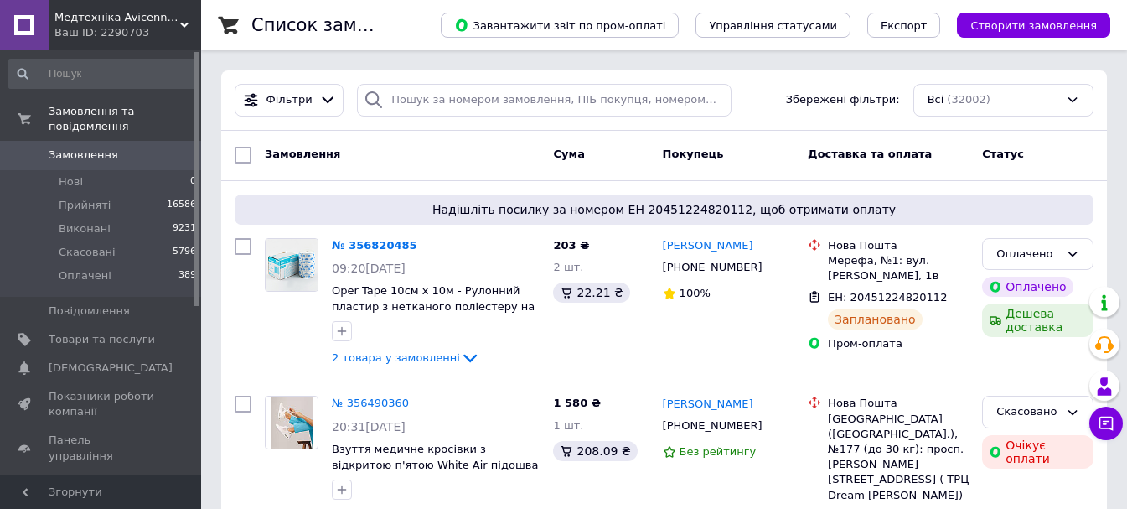
click at [154, 13] on span "Медтехніка Avicenna [DOMAIN_NAME]" at bounding box center [117, 17] width 126 height 15
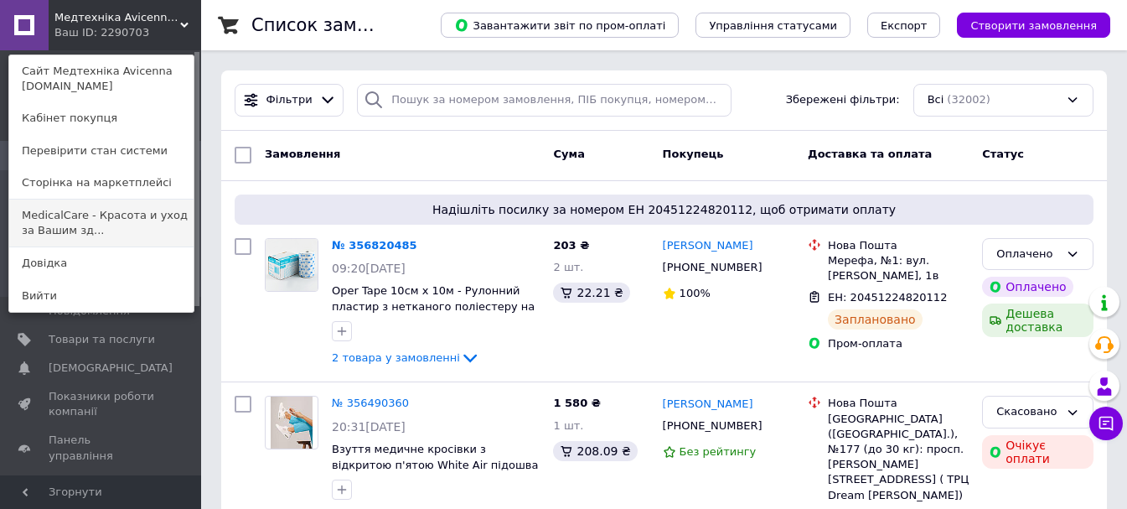
click at [169, 236] on link "MedicalCare - Красота и уход за Вашим зд..." at bounding box center [101, 222] width 184 height 47
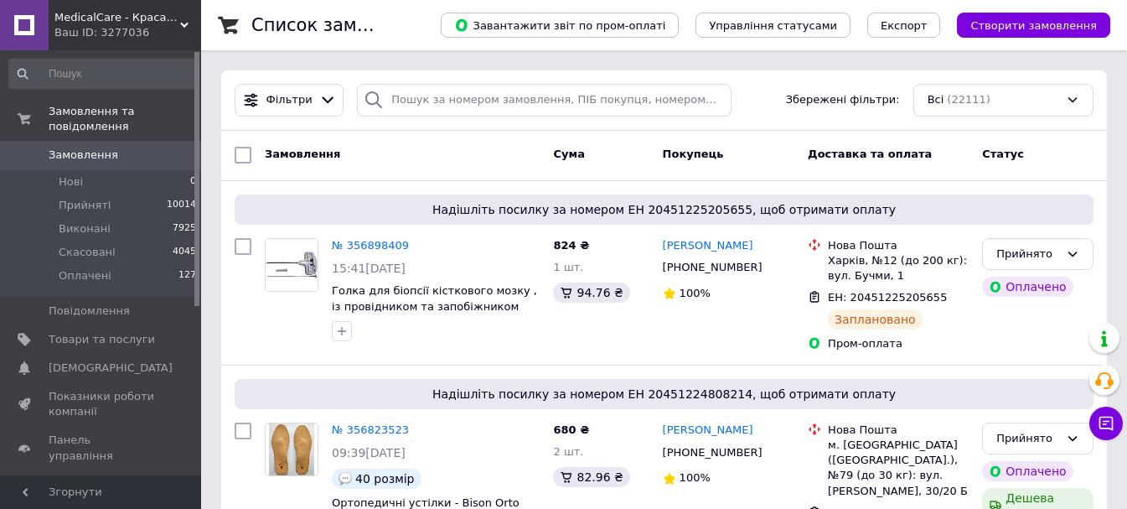
click at [174, 14] on span "MedicalCare - Краса та догляд за Вашим здоров'ям" at bounding box center [117, 17] width 126 height 15
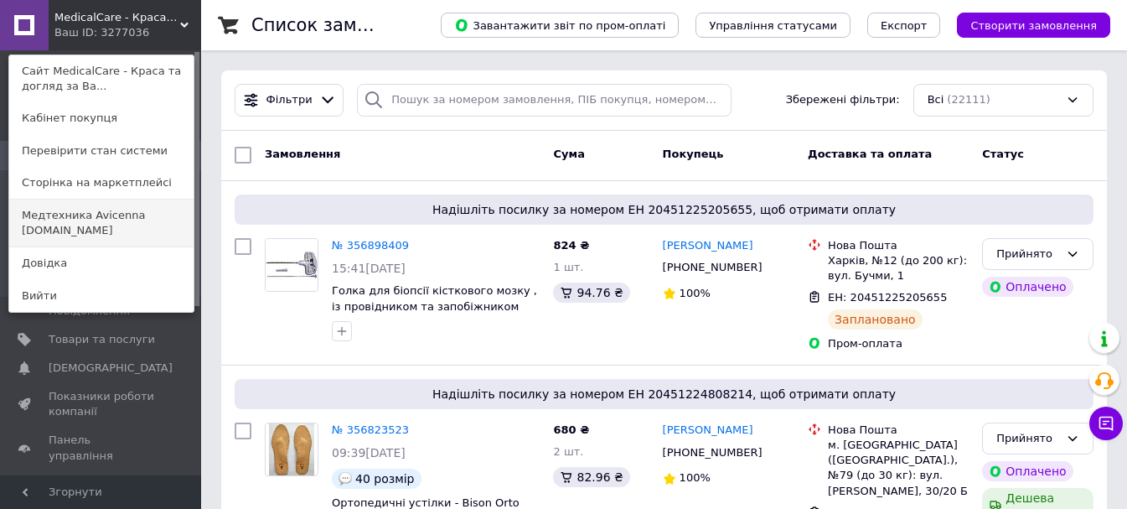
click at [129, 217] on link "Медтехника Avicenna [DOMAIN_NAME]" at bounding box center [101, 222] width 184 height 47
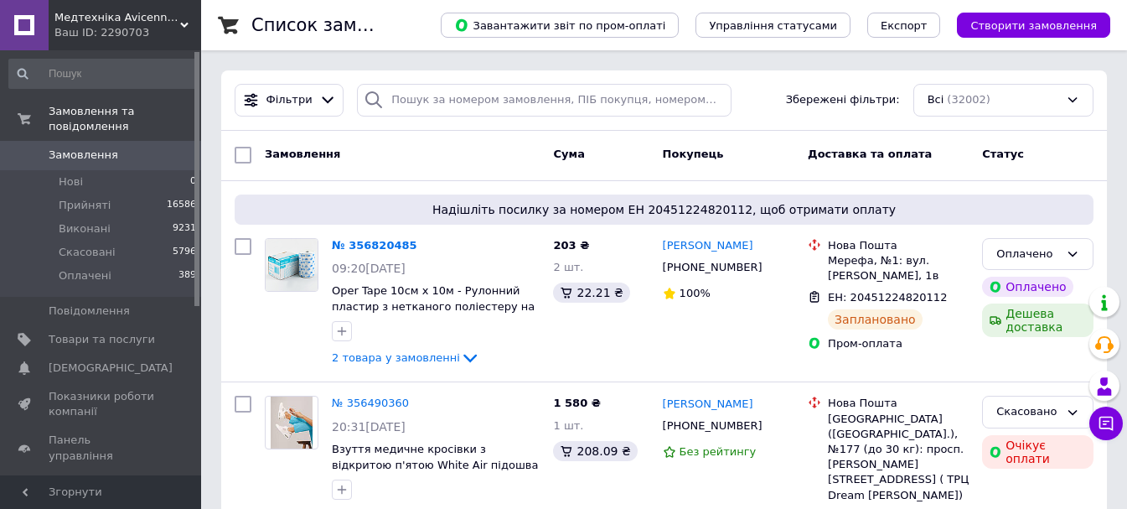
click at [145, 38] on div "Ваш ID: 2290703" at bounding box center [127, 32] width 147 height 15
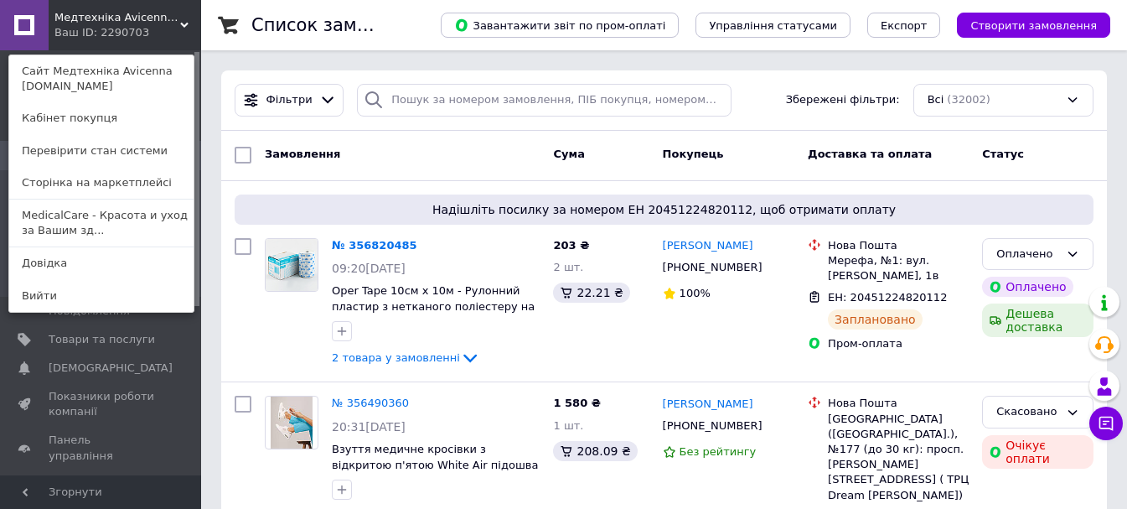
click at [148, 234] on link "MedicalCare - Красота и уход за Вашим зд..." at bounding box center [101, 222] width 184 height 47
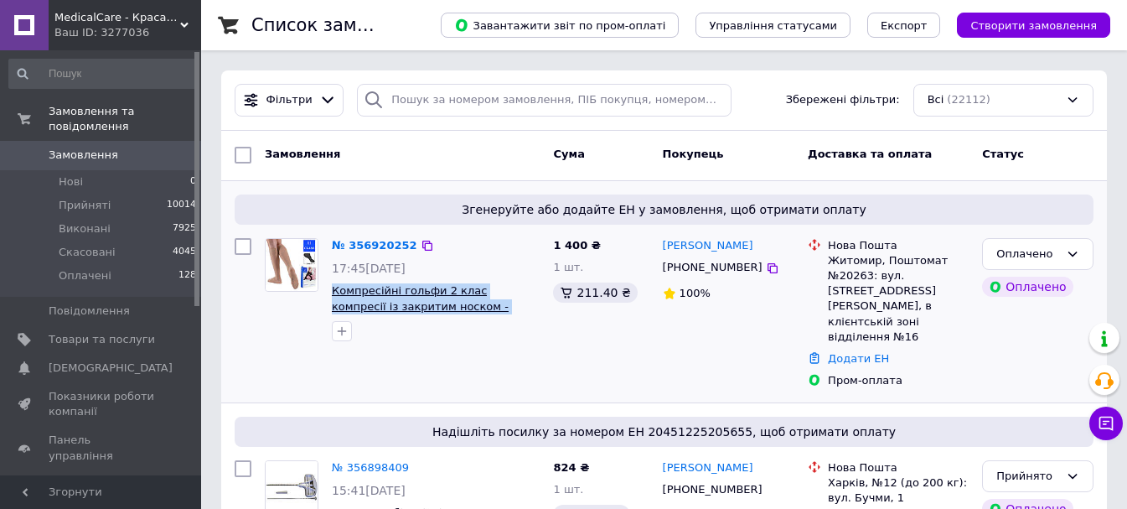
drag, startPoint x: 512, startPoint y: 307, endPoint x: 333, endPoint y: 292, distance: 180.0
click at [333, 292] on span "Компресійні гольфи 2 клас компресії із закритим носком -Thuasne Venoflex Secret…" at bounding box center [436, 298] width 208 height 31
copy span "Компресійні гольфи 2 клас компресії із закритим носком -Thuasne Venoflex"
click at [113, 332] on span "Товари та послуги" at bounding box center [102, 339] width 106 height 15
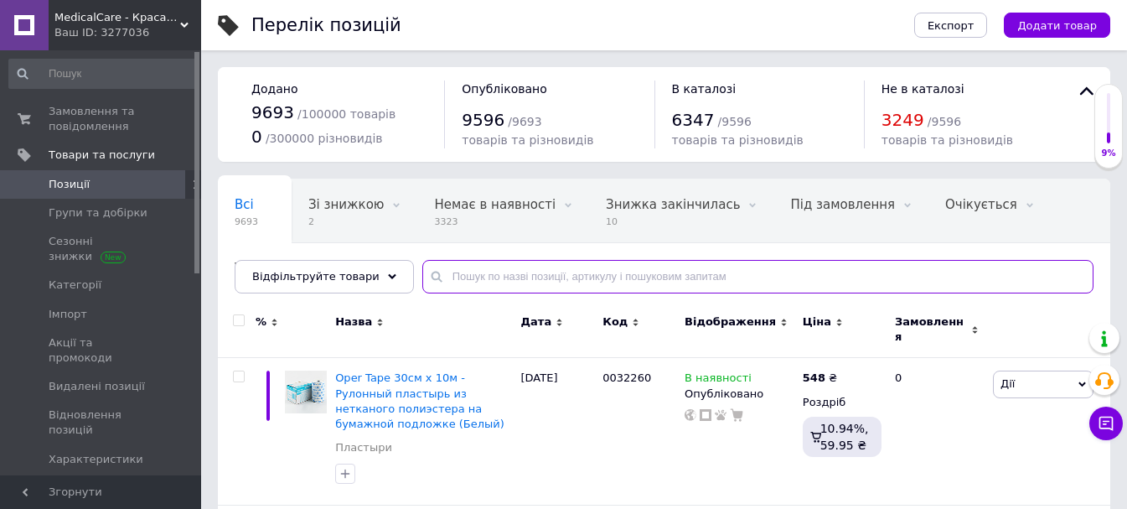
click at [537, 276] on input "text" at bounding box center [757, 277] width 671 height 34
paste input "Компресійні гольфи 2 клас компресії із закритим носком -Thuasne Venoflex"
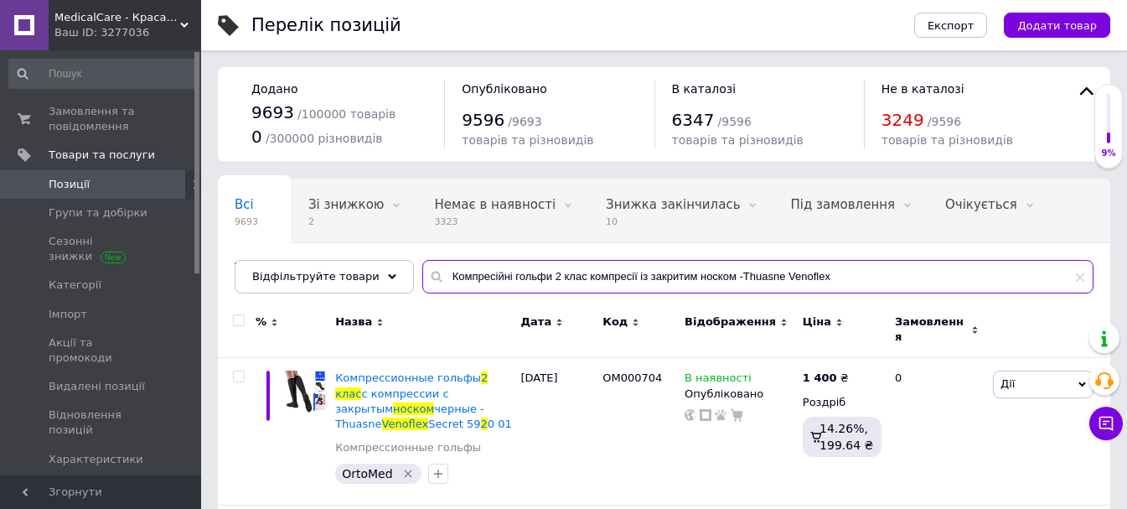
type input "Компресійні гольфи 2 клас компресії із закритим носком -Thuasne Venoflex"
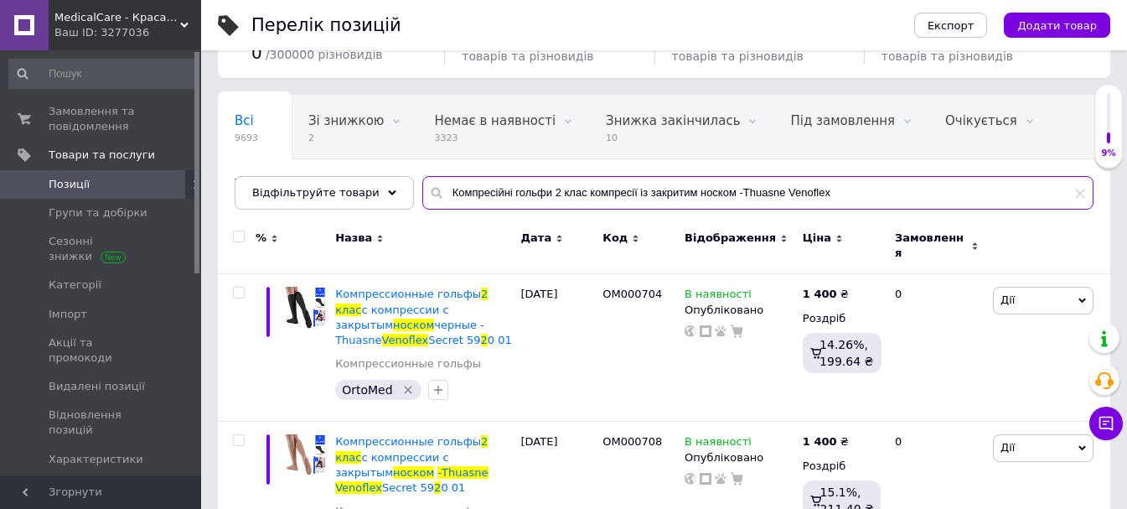
scroll to position [135, 0]
